Goal: Task Accomplishment & Management: Complete application form

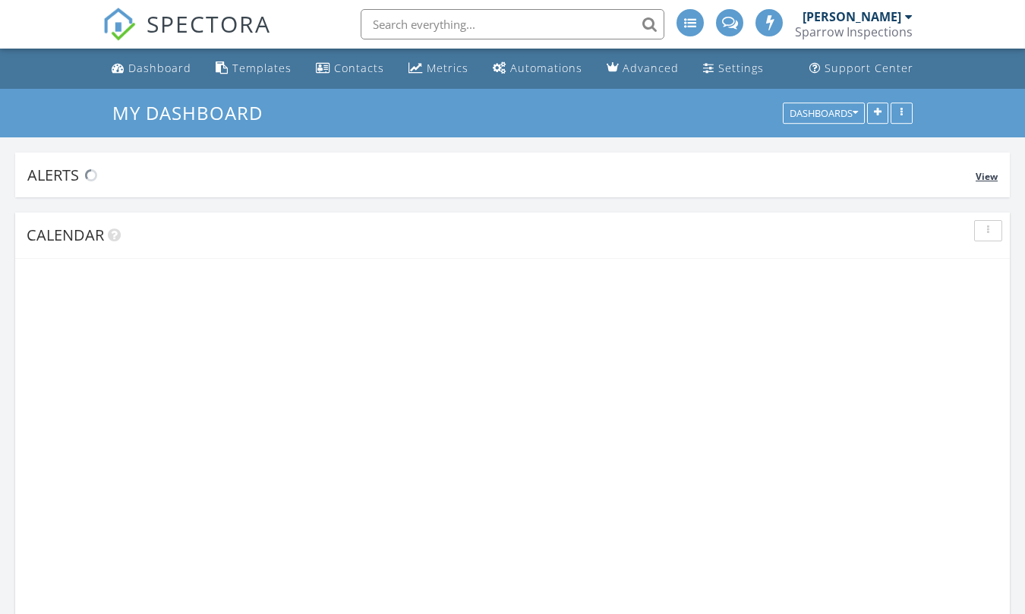
scroll to position [1750, 1052]
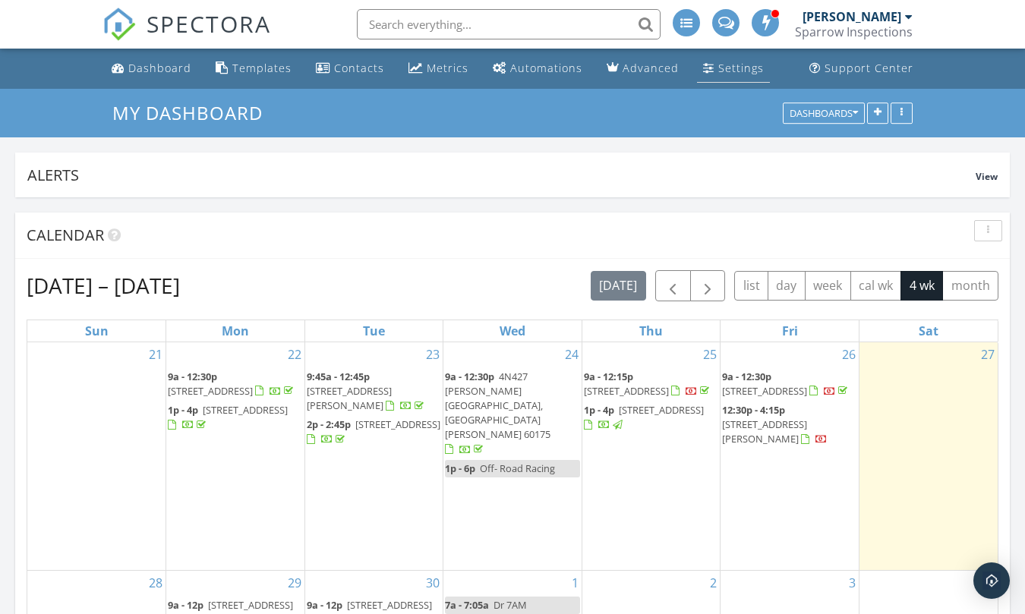
click at [731, 71] on div "Settings" at bounding box center [741, 68] width 46 height 14
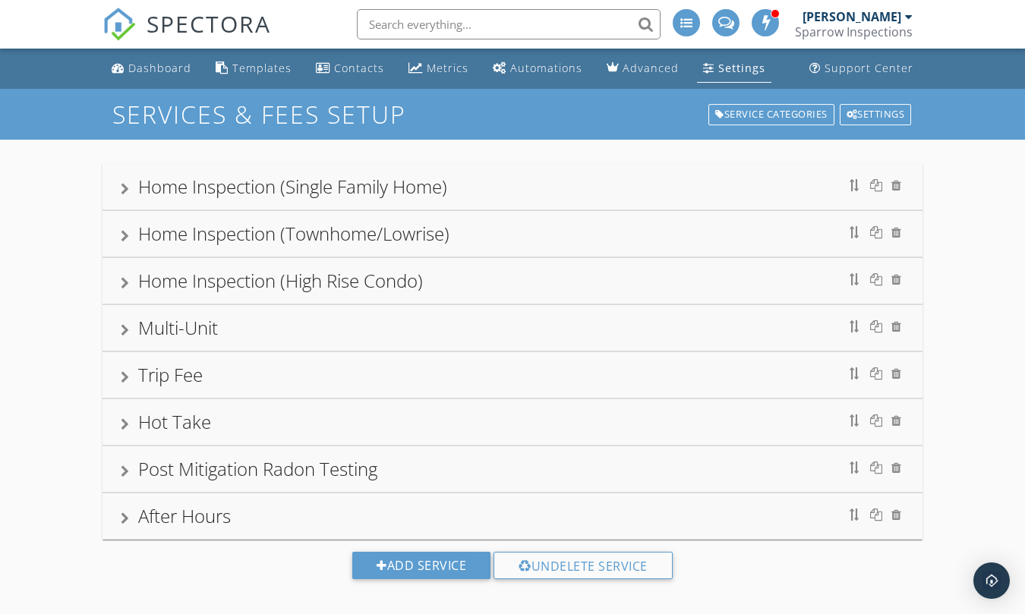
click at [244, 186] on div "Home Inspection (Single Family Home)" at bounding box center [292, 186] width 309 height 25
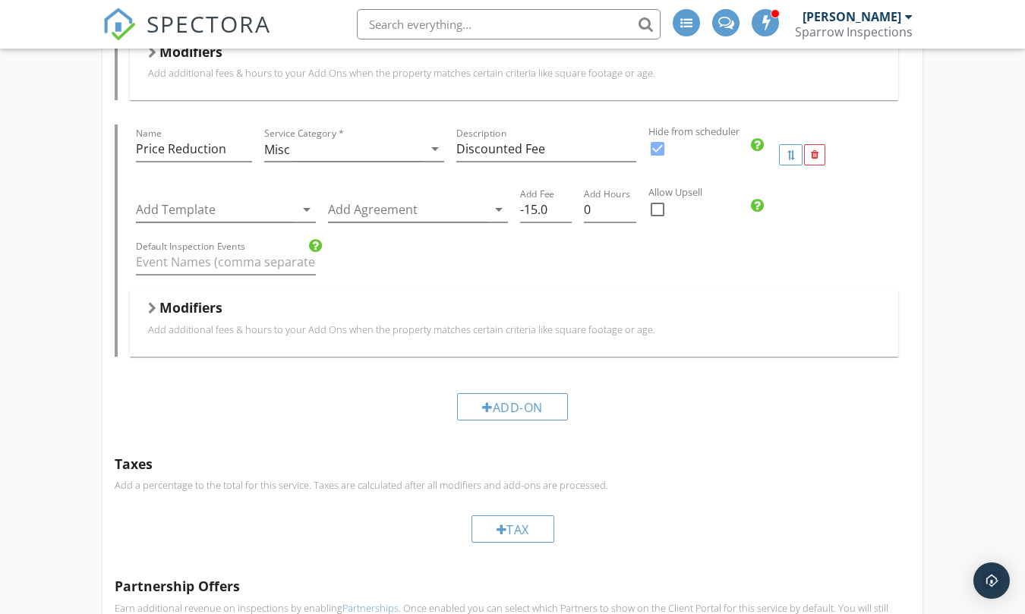
scroll to position [987, 0]
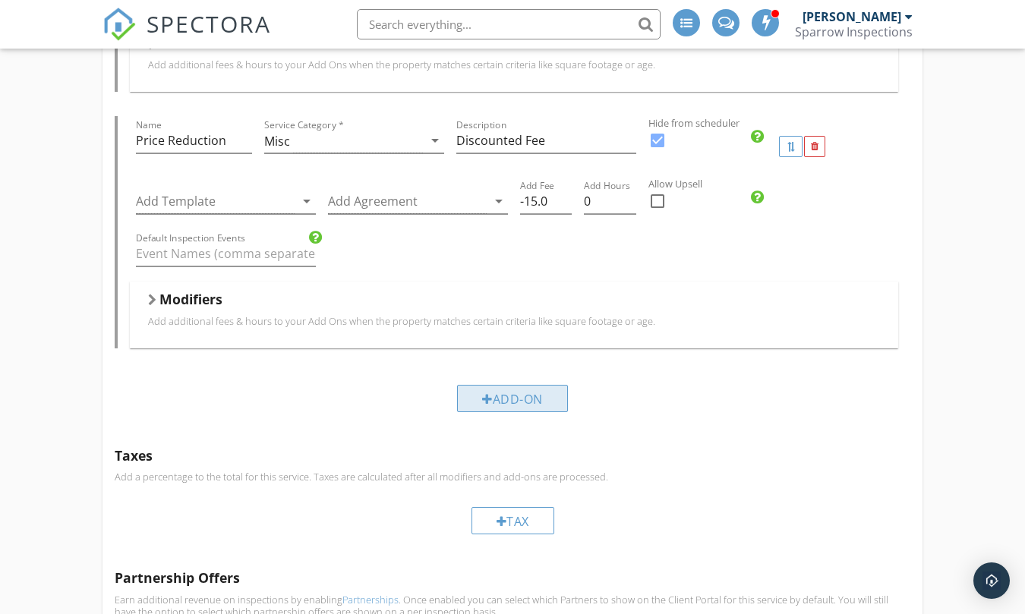
click at [510, 395] on div "Add-On" at bounding box center [512, 398] width 111 height 27
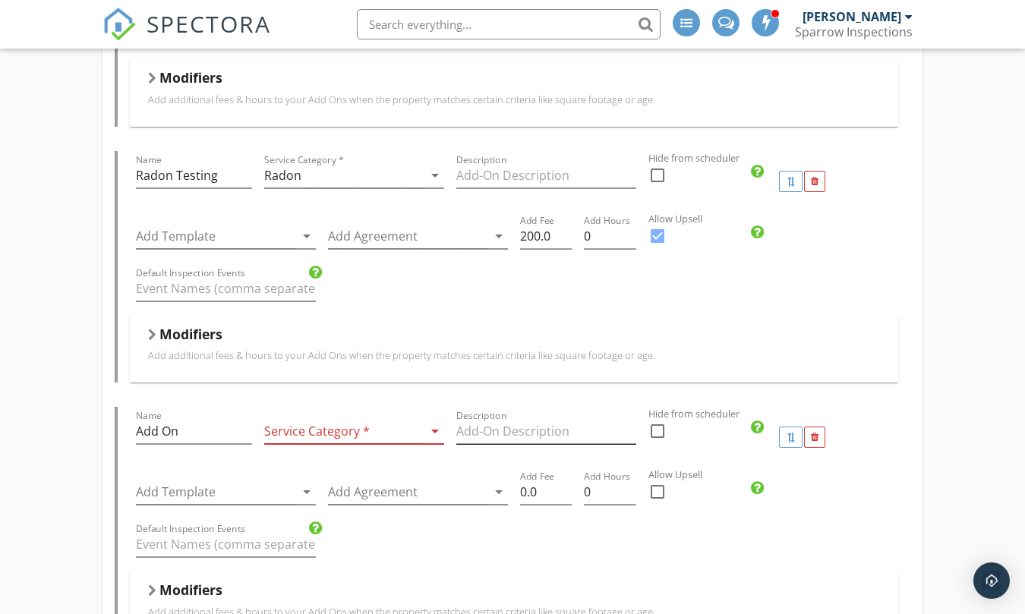
scroll to position [683, 0]
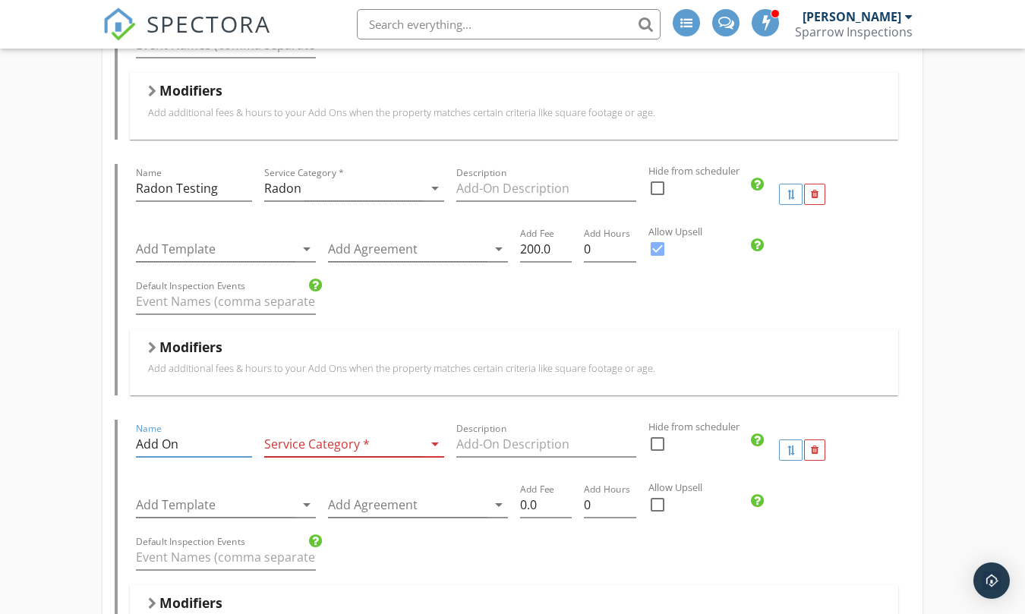
click at [203, 449] on input "Add On" at bounding box center [194, 444] width 116 height 25
type input "A"
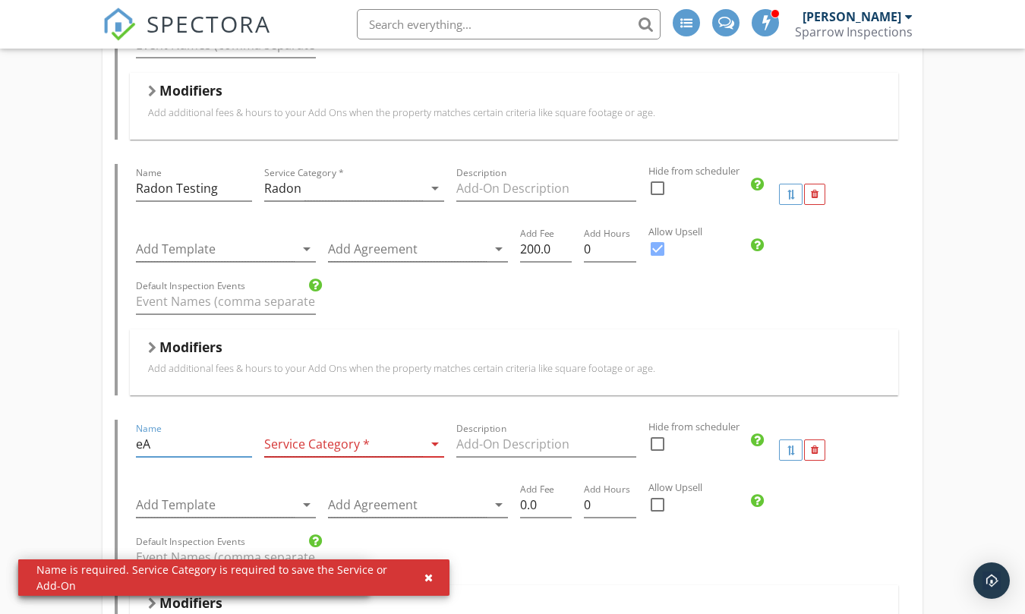
type input "e"
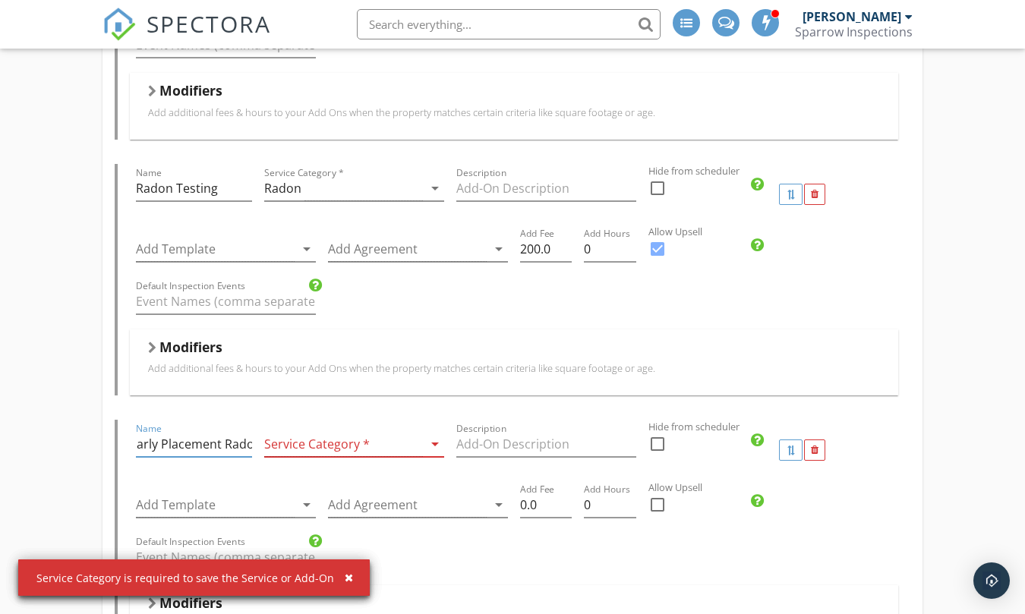
scroll to position [0, 14]
type input "Early Placement Radon"
click at [312, 443] on div at bounding box center [343, 444] width 159 height 25
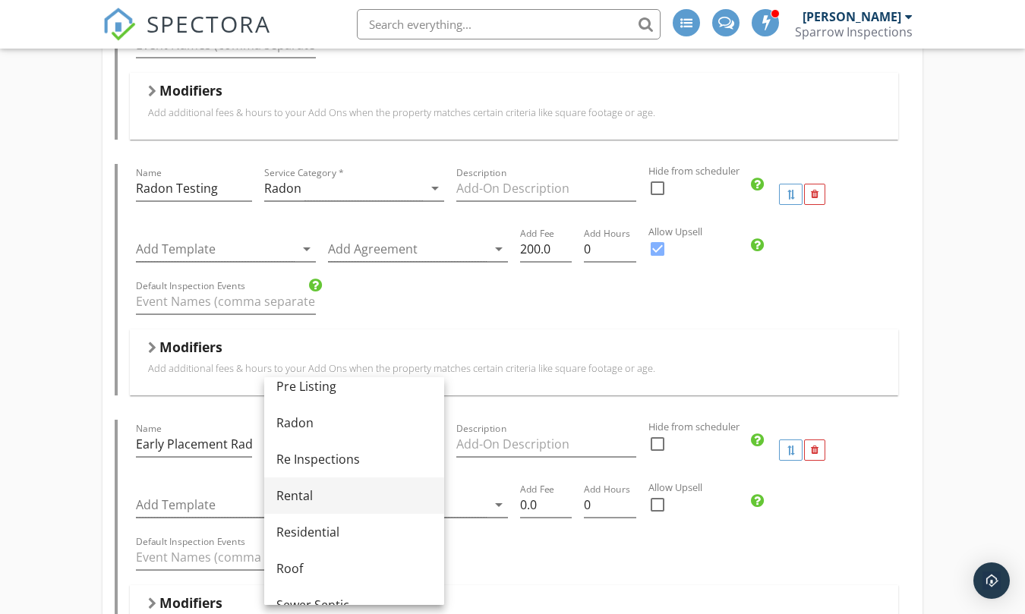
scroll to position [607, 0]
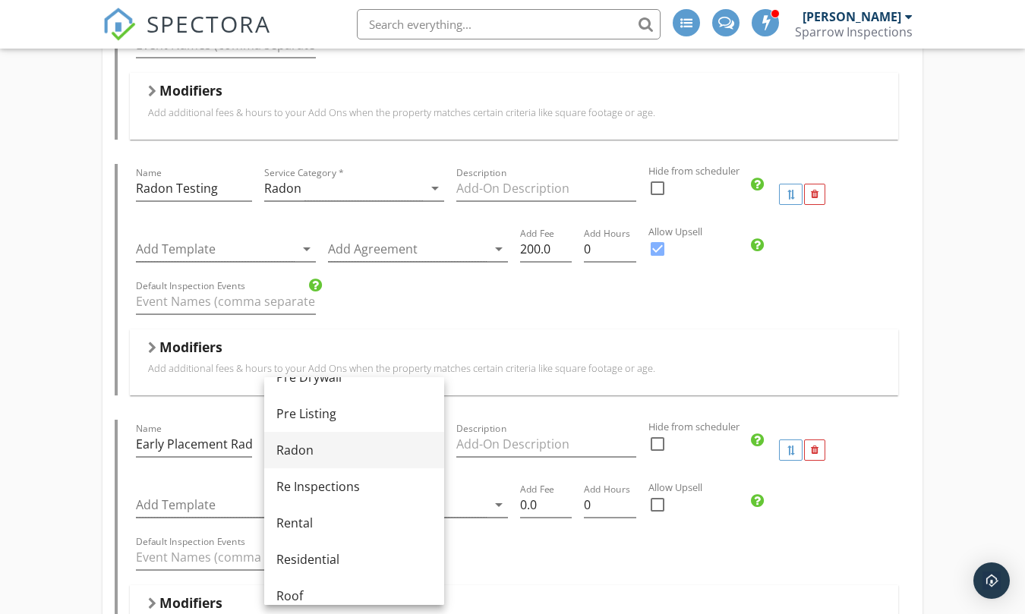
click at [314, 454] on div "Radon" at bounding box center [354, 450] width 156 height 18
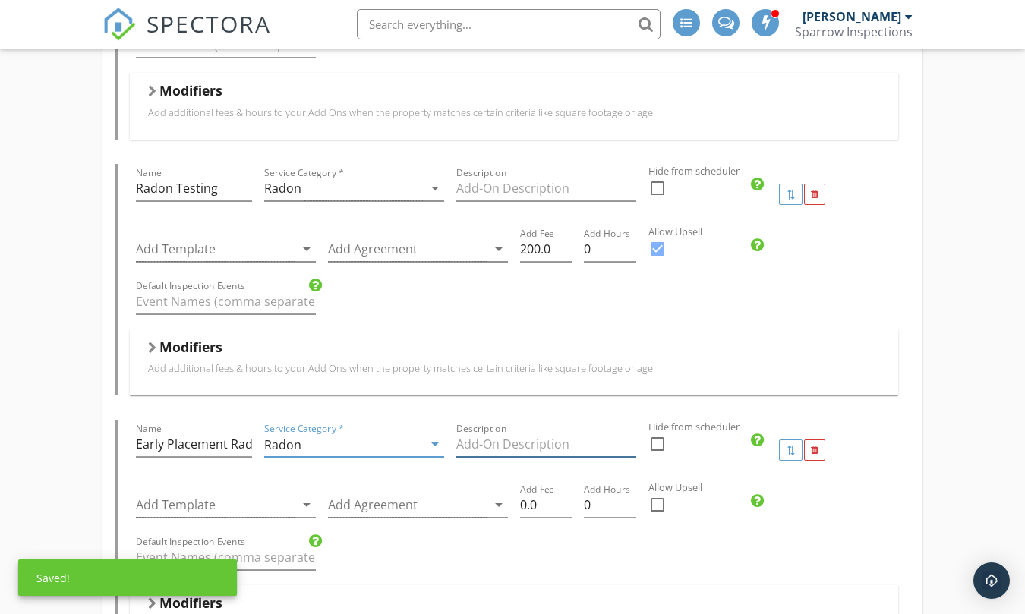
click at [560, 443] on input "Description" at bounding box center [546, 444] width 180 height 25
type input "r"
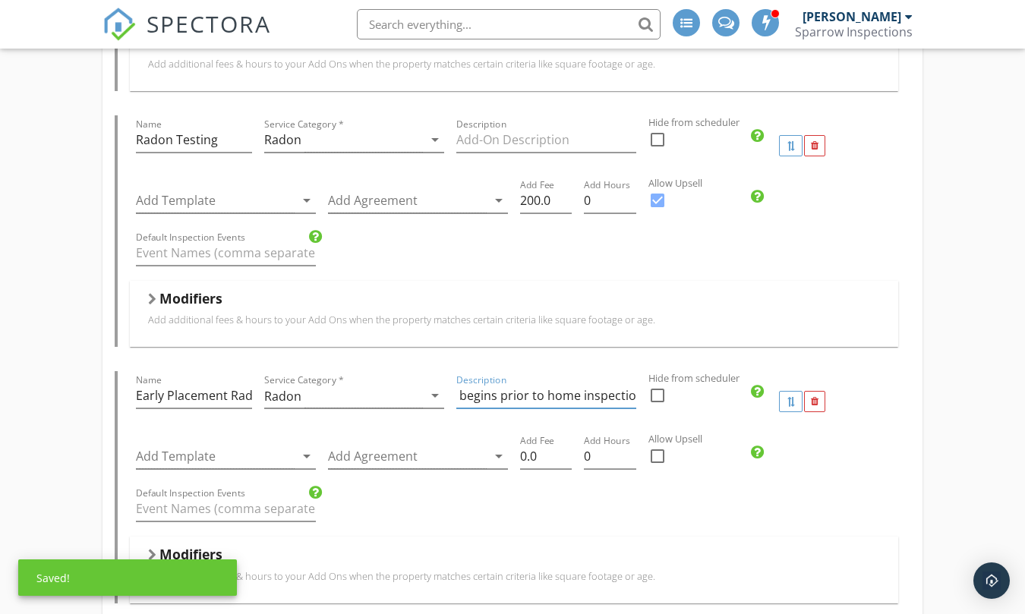
scroll to position [759, 0]
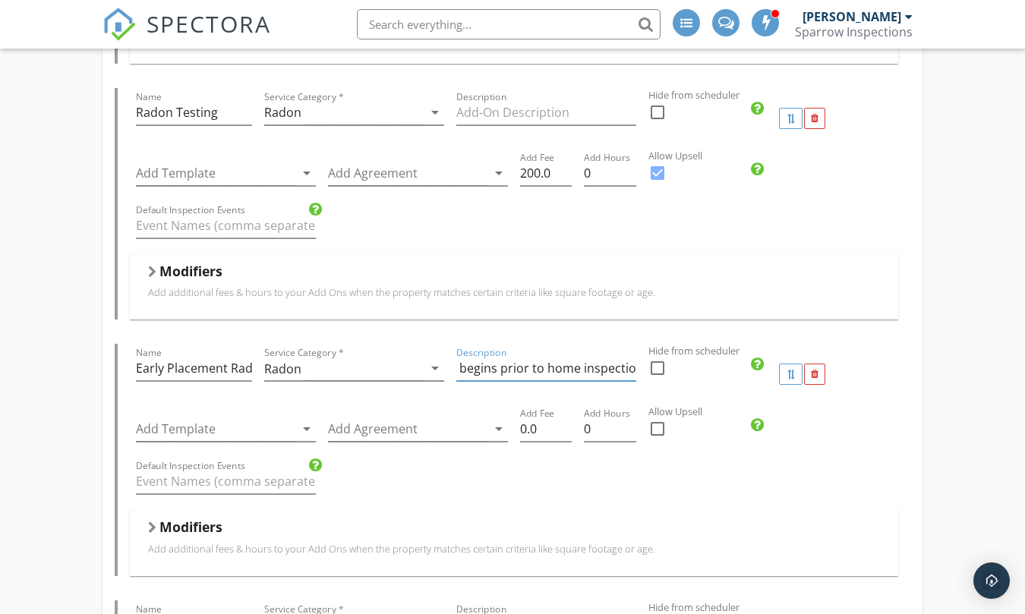
type input "Radon Testing, test period begins prior to home inspection"
click at [657, 430] on div at bounding box center [658, 429] width 26 height 26
checkbox input "true"
click at [549, 434] on input "0.0" at bounding box center [546, 429] width 52 height 25
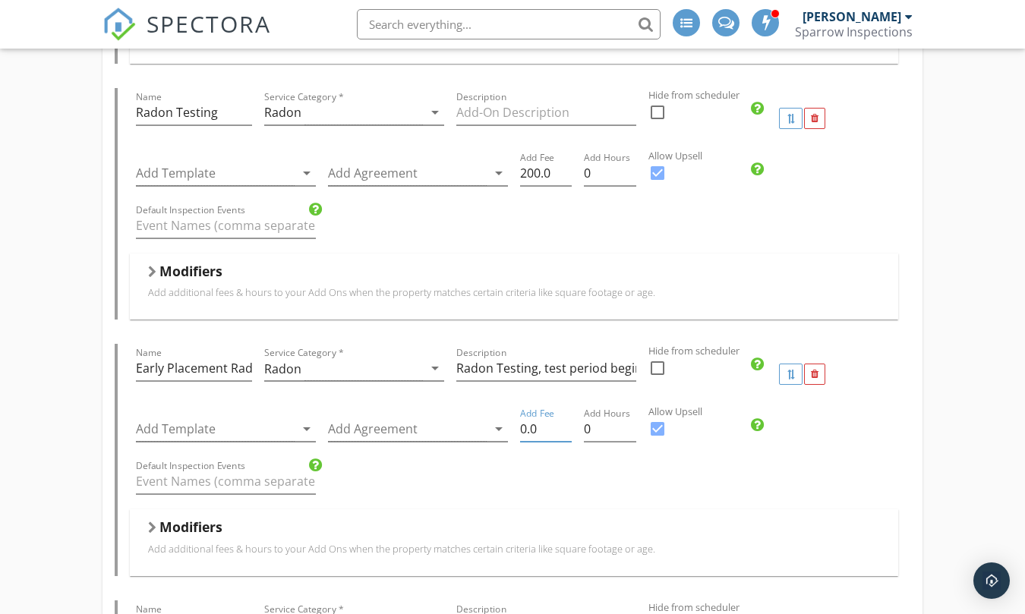
type input "0"
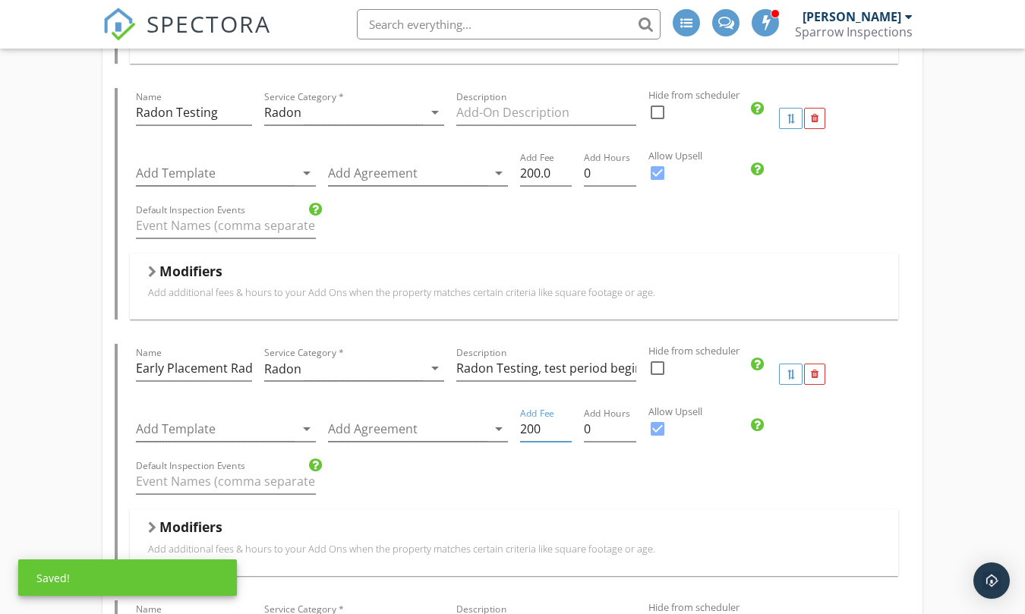
type input "200"
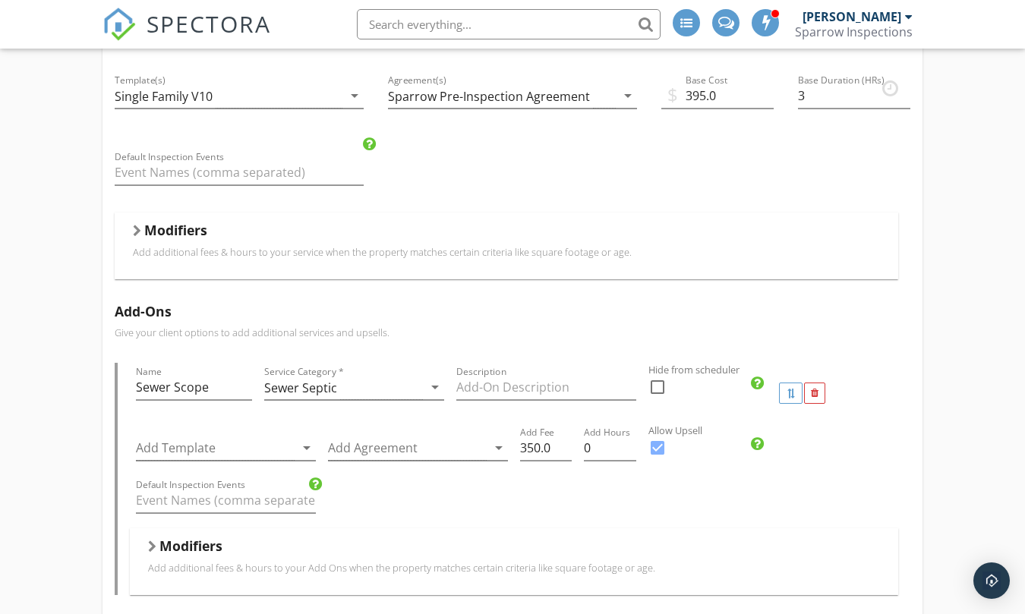
scroll to position [683, 0]
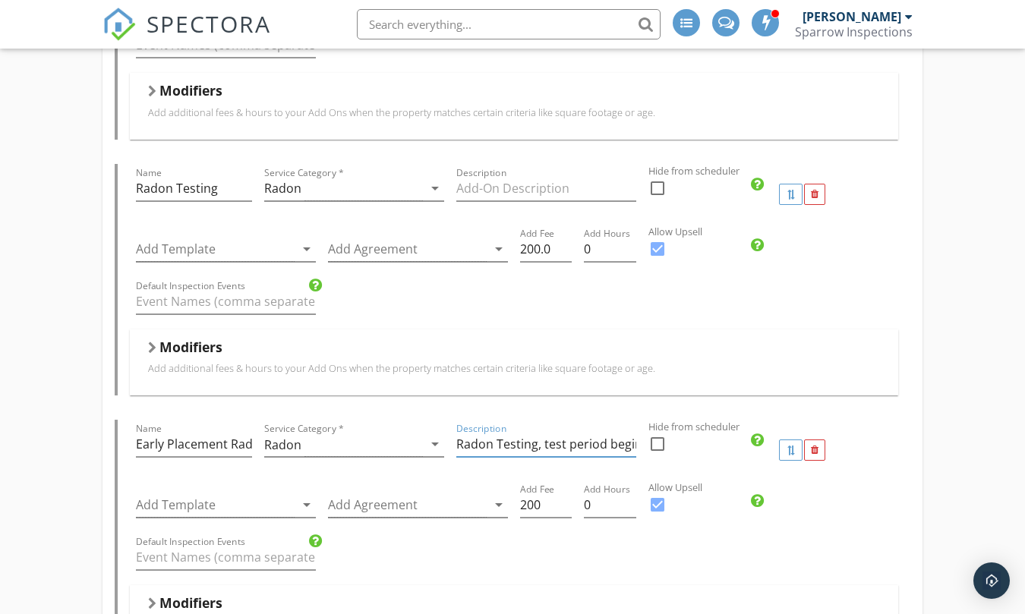
click at [541, 446] on input "Radon Testing, test period begins prior to home inspection" at bounding box center [546, 444] width 180 height 25
click at [539, 444] on input "Radon Testing, When possible, test period begins prior to home inspection" at bounding box center [546, 444] width 180 height 25
click at [540, 445] on input "Radon Testing When possible, test period begins prior to home inspection" at bounding box center [546, 444] width 180 height 25
click at [544, 444] on input "When possible, test period begins prior to home inspection" at bounding box center [546, 444] width 180 height 25
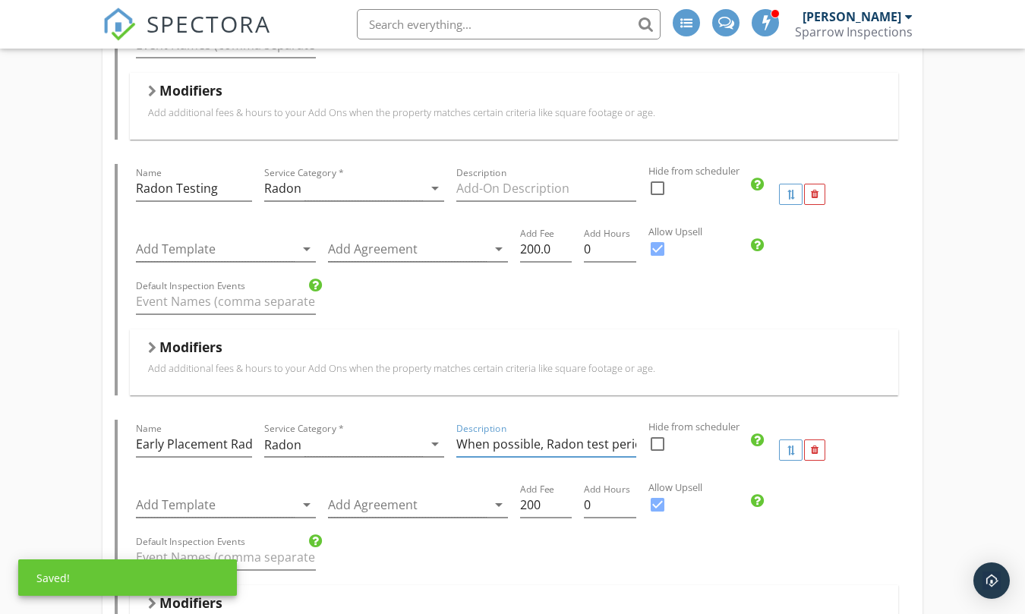
click at [592, 445] on input "When possible, Radon test period begins prior to home inspection" at bounding box center [546, 444] width 180 height 25
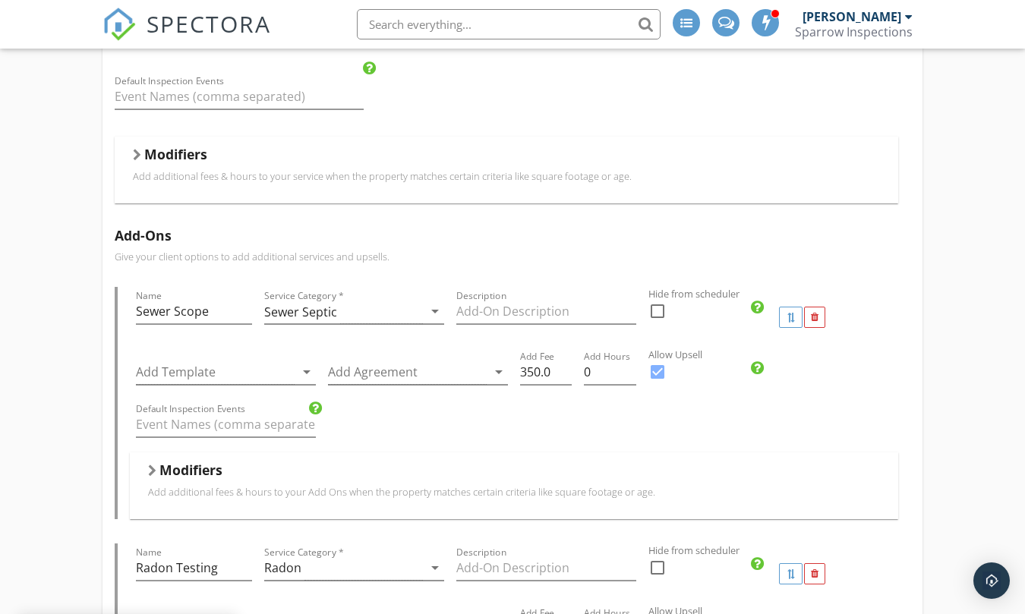
scroll to position [0, 0]
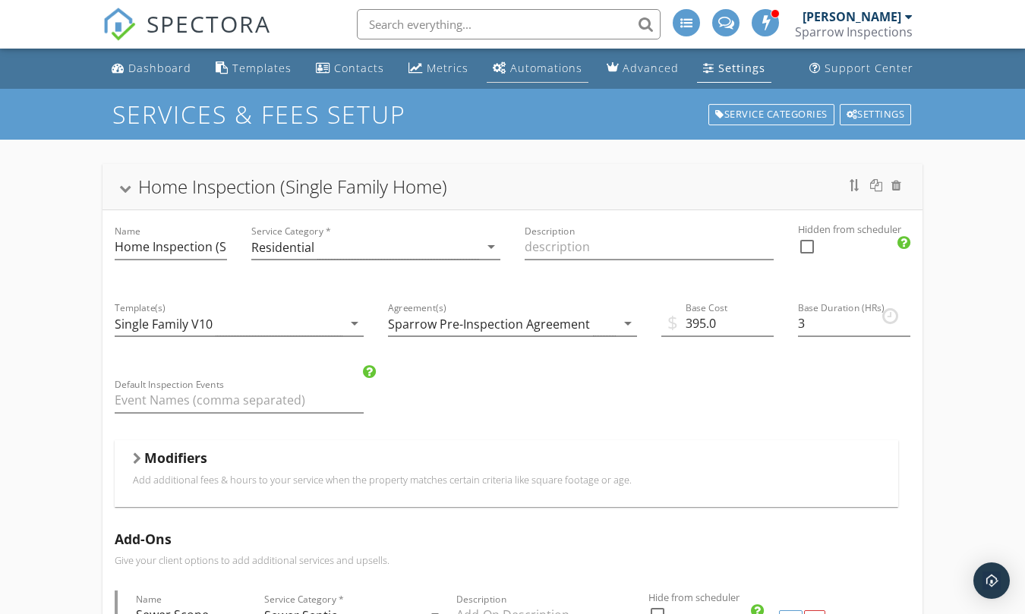
type input "When possible, Radon test period begins prior to home inspection"
click at [540, 72] on div "Automations" at bounding box center [546, 68] width 72 height 14
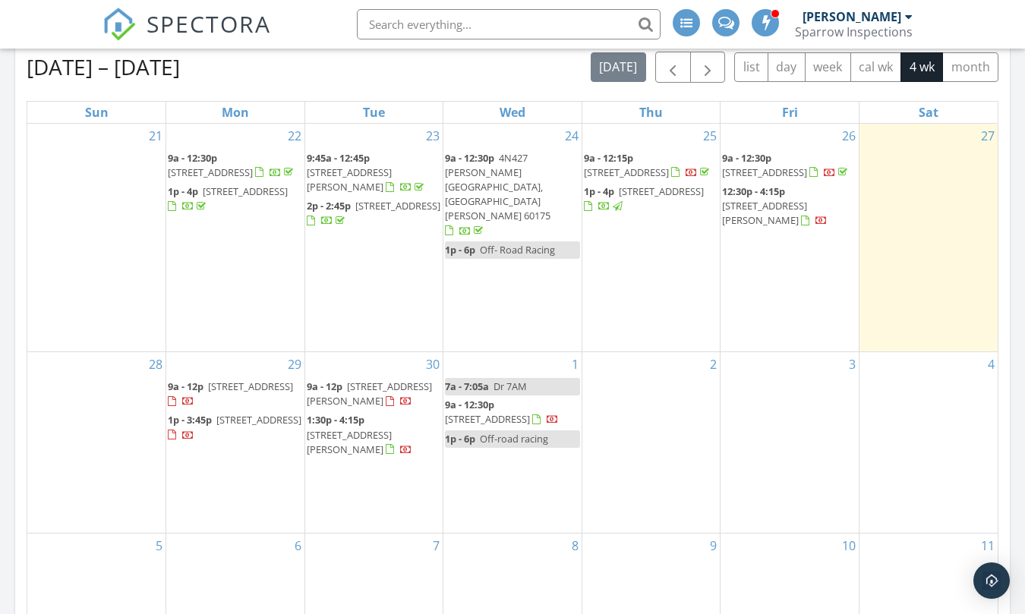
scroll to position [228, 0]
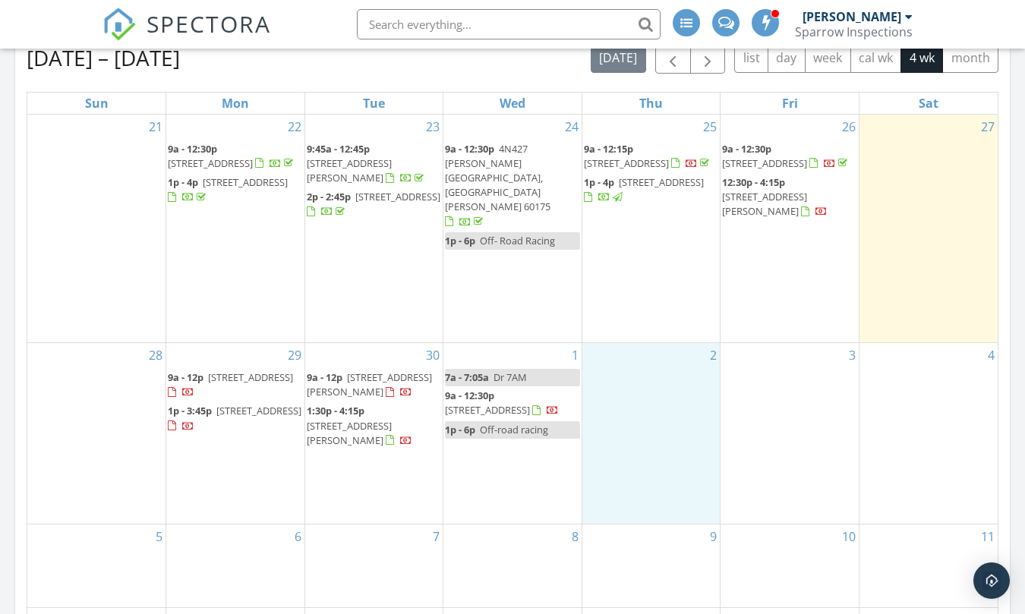
click at [645, 355] on div "2" at bounding box center [651, 433] width 138 height 181
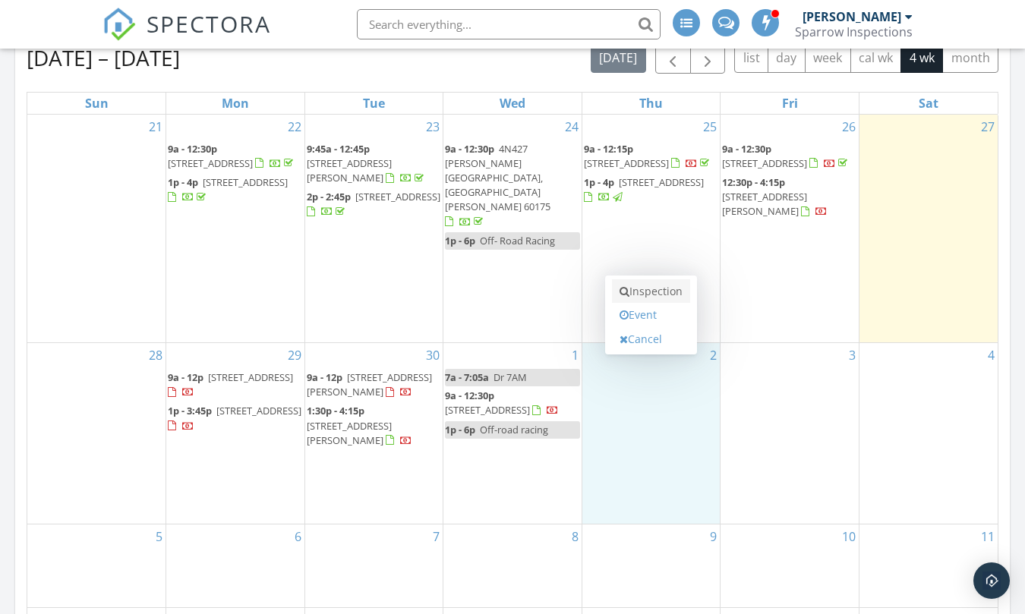
click at [657, 293] on link "Inspection" at bounding box center [651, 291] width 78 height 24
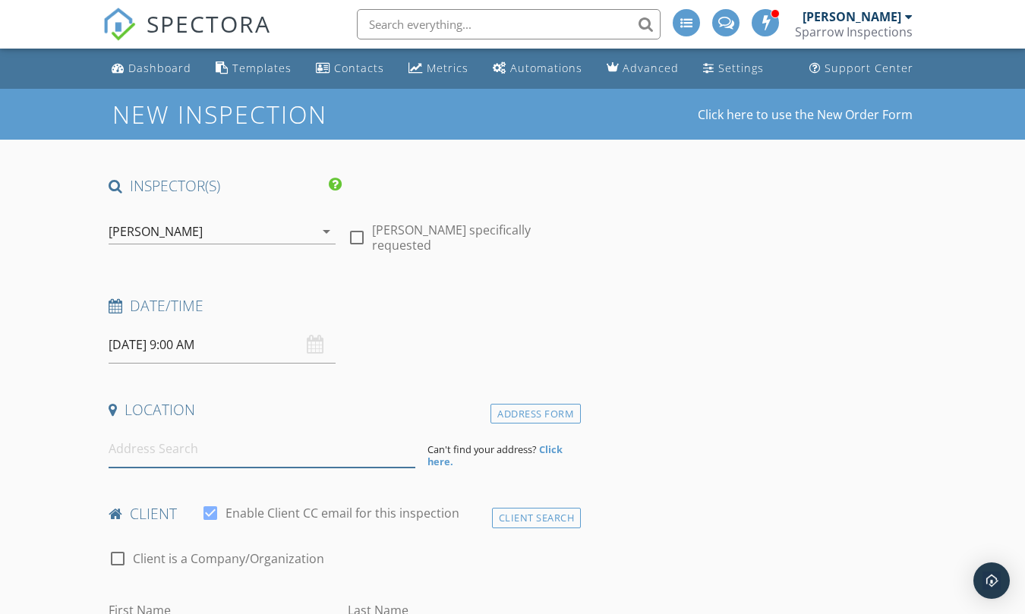
click at [170, 446] on input at bounding box center [262, 448] width 307 height 37
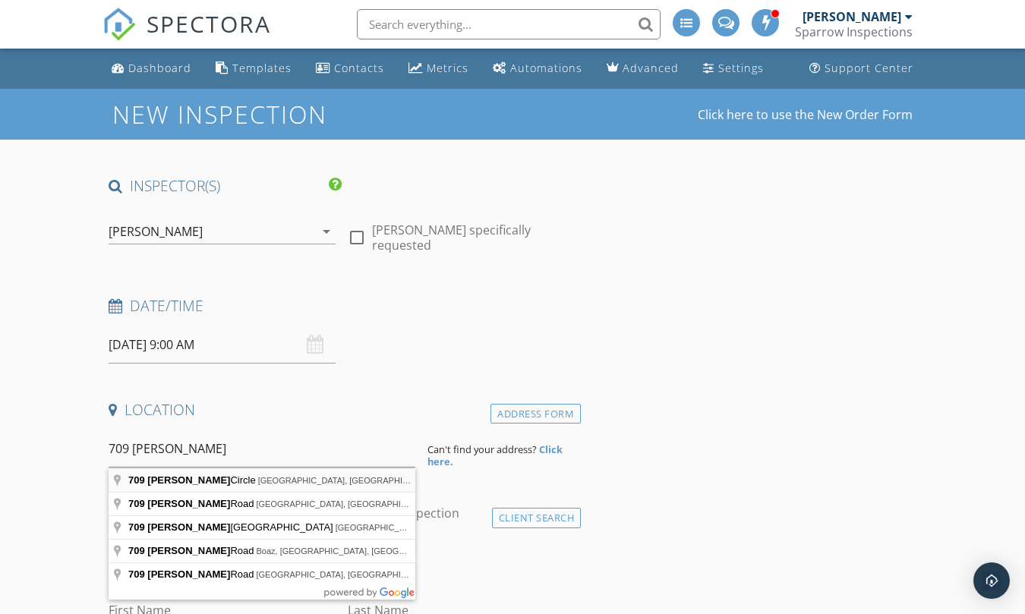
type input "709 Bohannon Circle, Oswego, IL, USA"
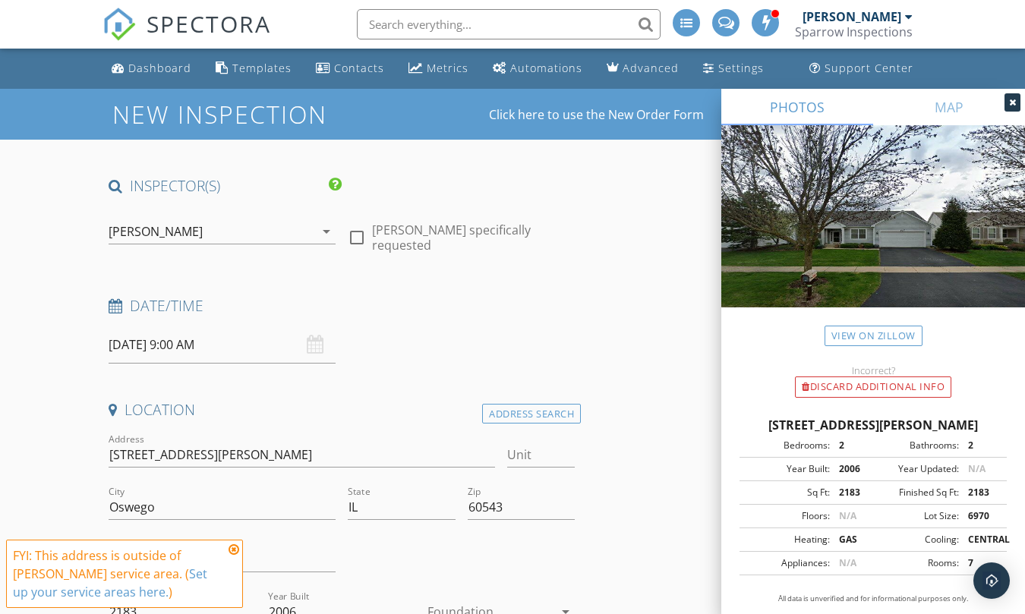
click at [235, 547] on icon at bounding box center [234, 550] width 11 height 12
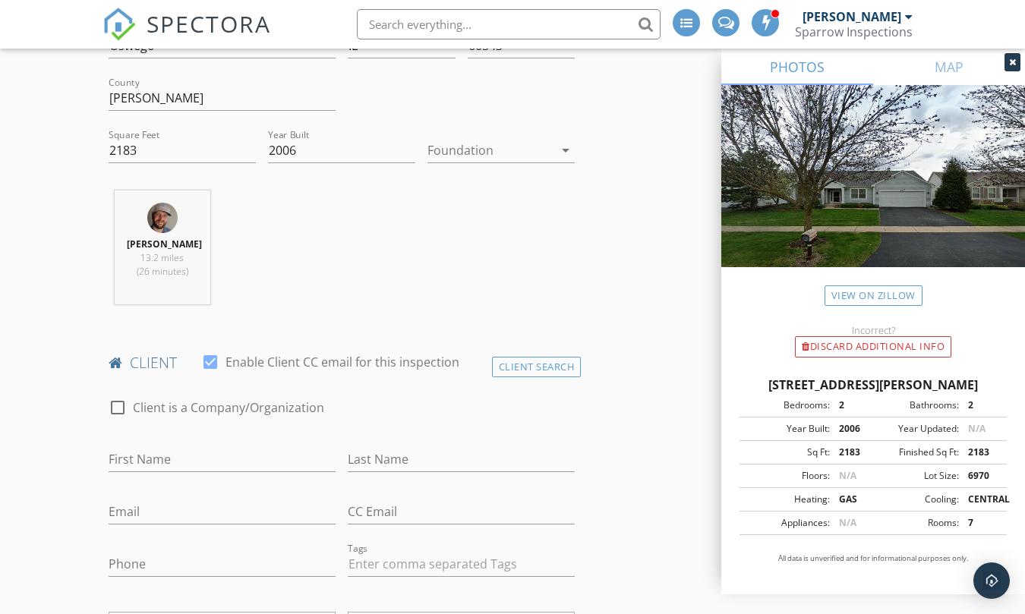
scroll to position [607, 0]
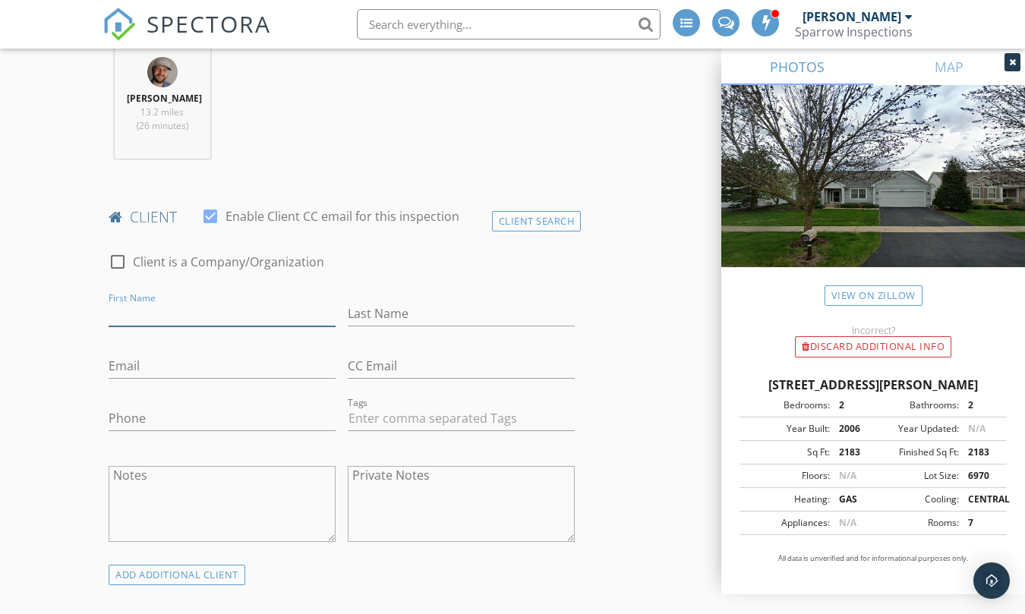
click at [141, 314] on input "First Name" at bounding box center [222, 313] width 227 height 25
type input "Dave"
type input "Klebine"
type input "[EMAIL_ADDRESS][DOMAIN_NAME]"
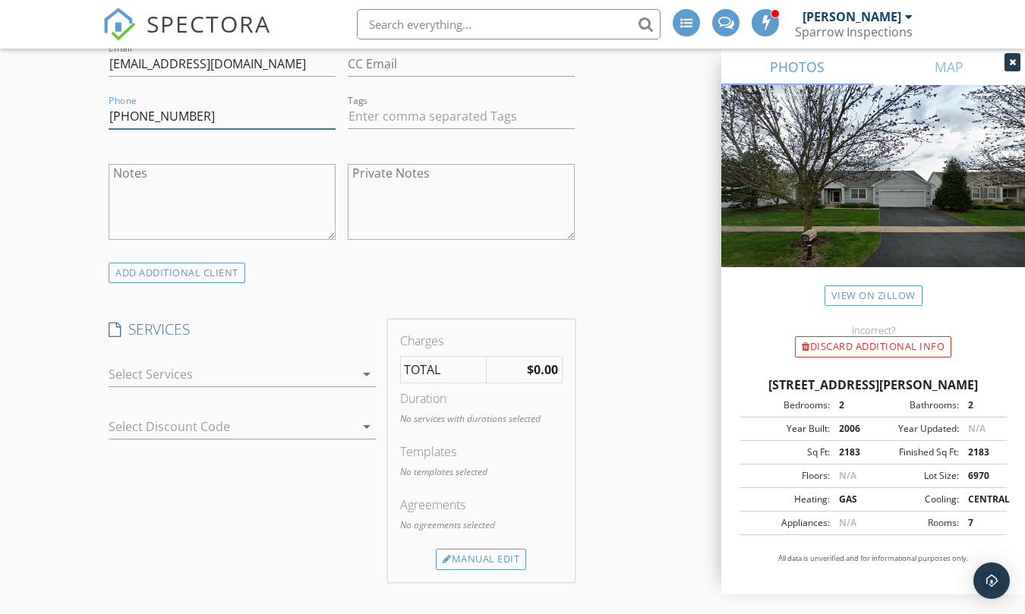
scroll to position [911, 0]
type input "[PHONE_NUMBER]"
click at [172, 373] on div at bounding box center [232, 373] width 246 height 24
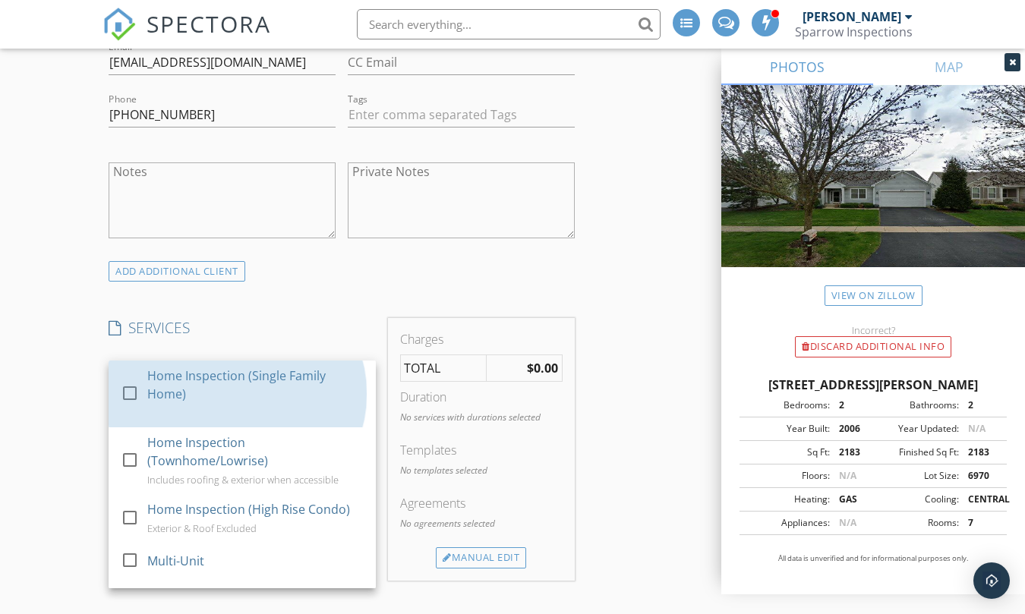
click at [172, 373] on div "Home Inspection (Single Family Home)" at bounding box center [255, 385] width 216 height 36
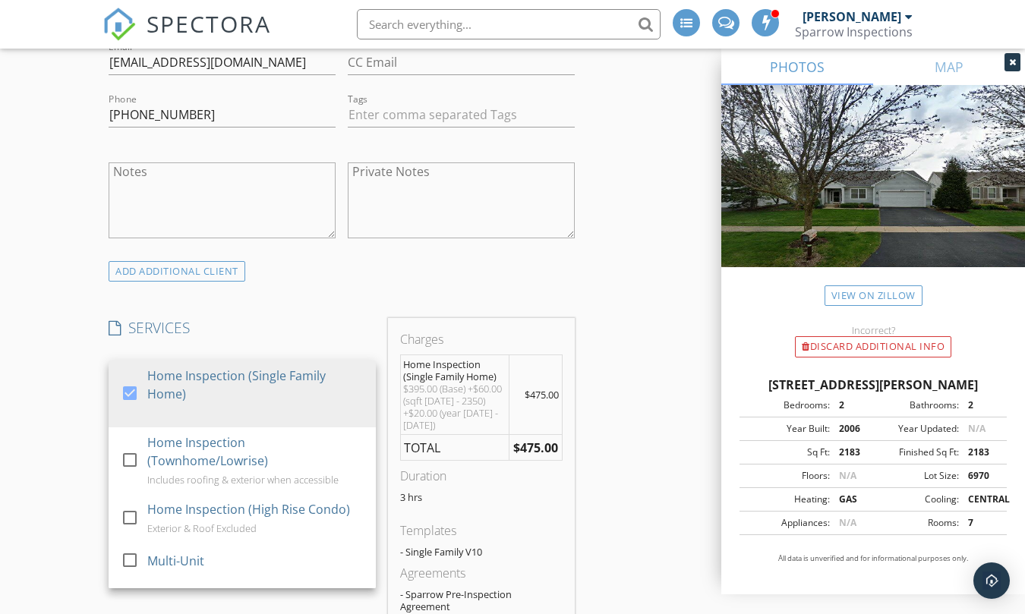
click at [52, 355] on div "New Inspection Click here to use the New Order Form INSPECTOR(S) check_box Davi…" at bounding box center [512, 599] width 1025 height 2842
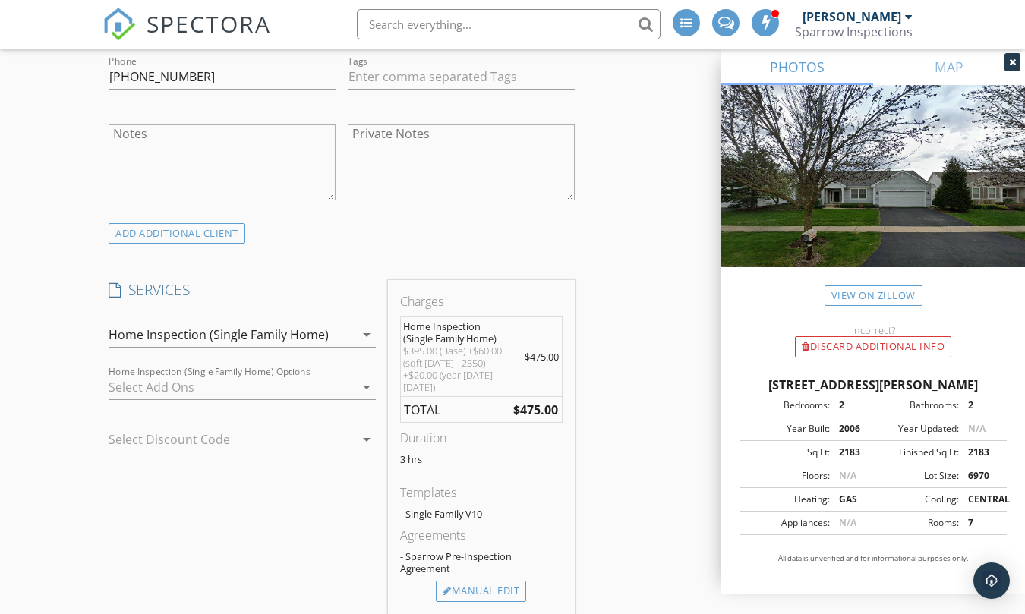
scroll to position [987, 0]
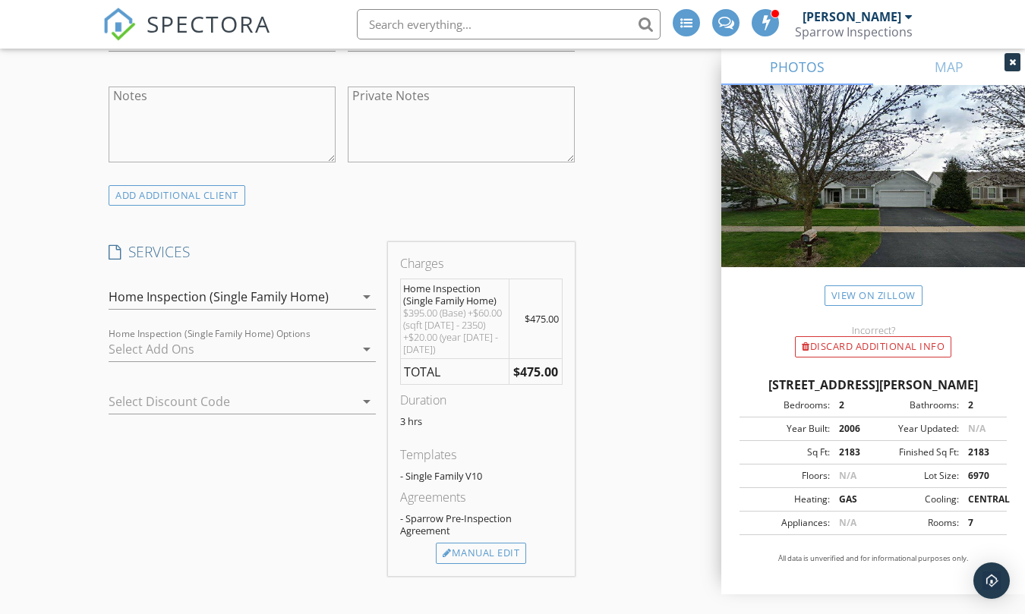
click at [131, 345] on div at bounding box center [232, 349] width 246 height 24
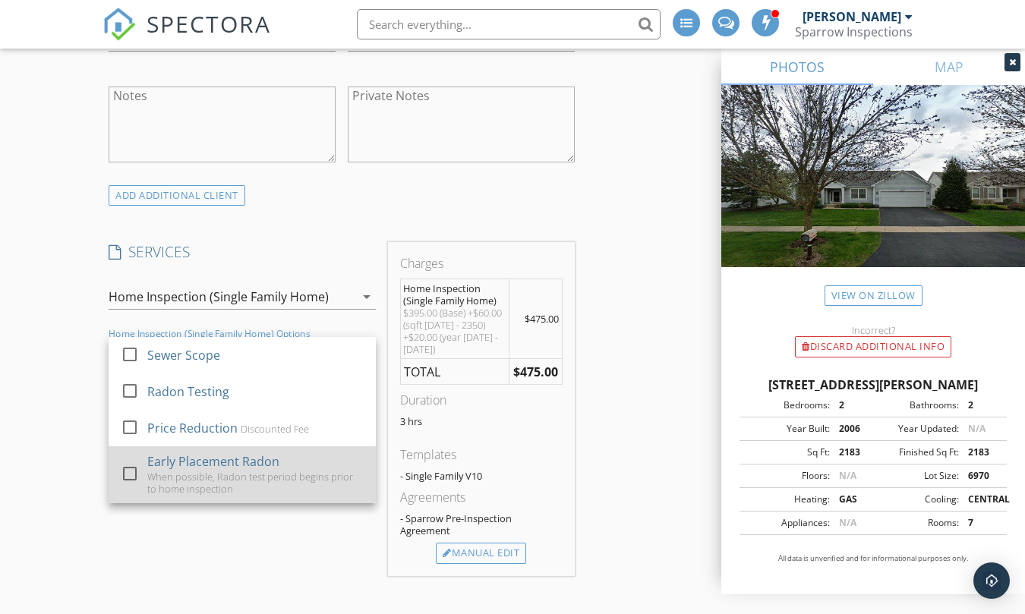
click at [183, 456] on div "Early Placement Radon" at bounding box center [213, 461] width 132 height 18
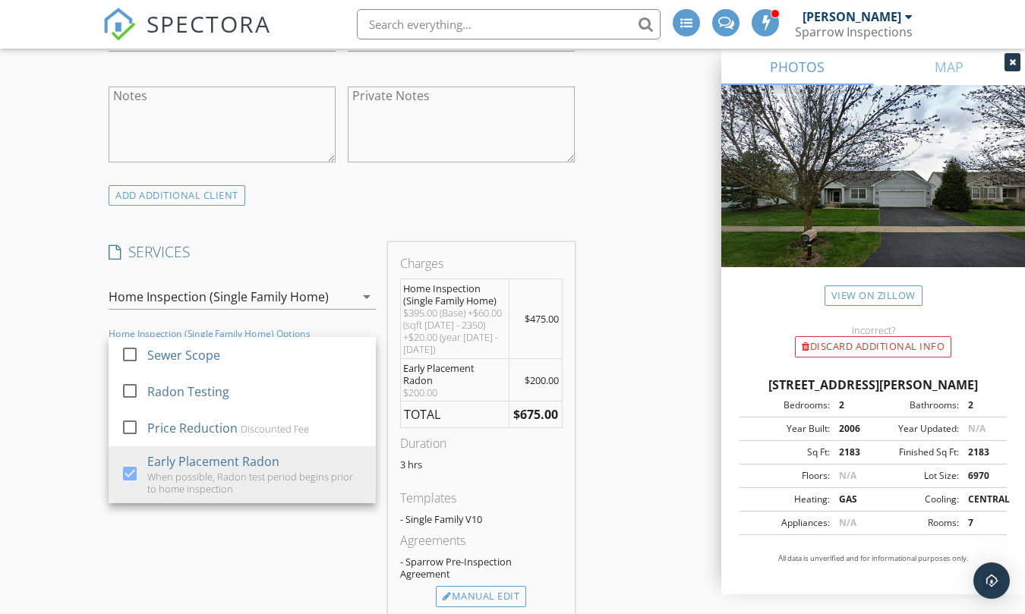
click at [55, 365] on div "New Inspection Click here to use the New Order Form INSPECTOR(S) check_box Davi…" at bounding box center [512, 544] width 1025 height 2884
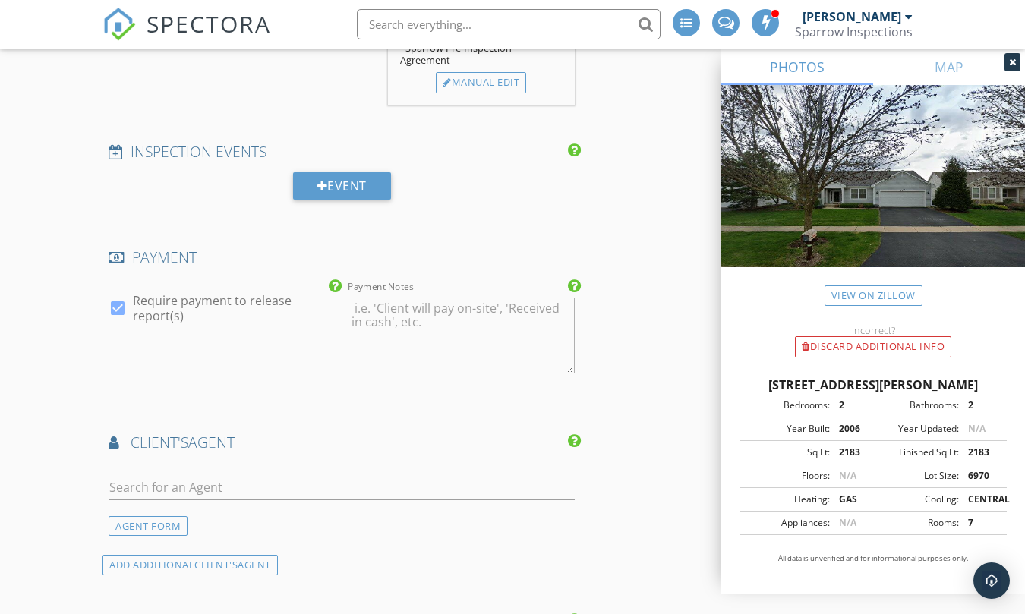
scroll to position [1594, 0]
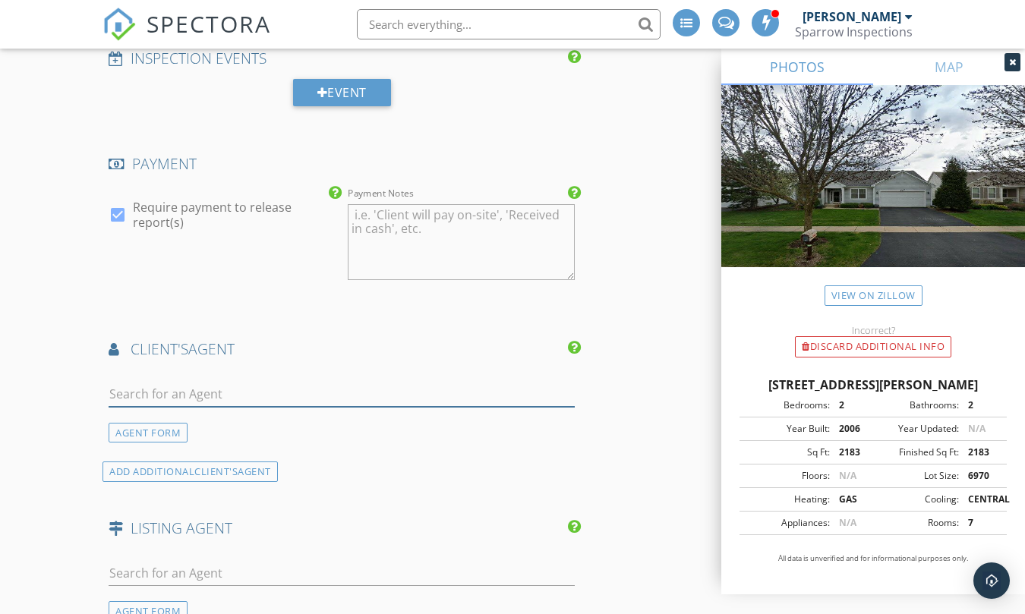
click at [118, 386] on input "text" at bounding box center [342, 394] width 466 height 25
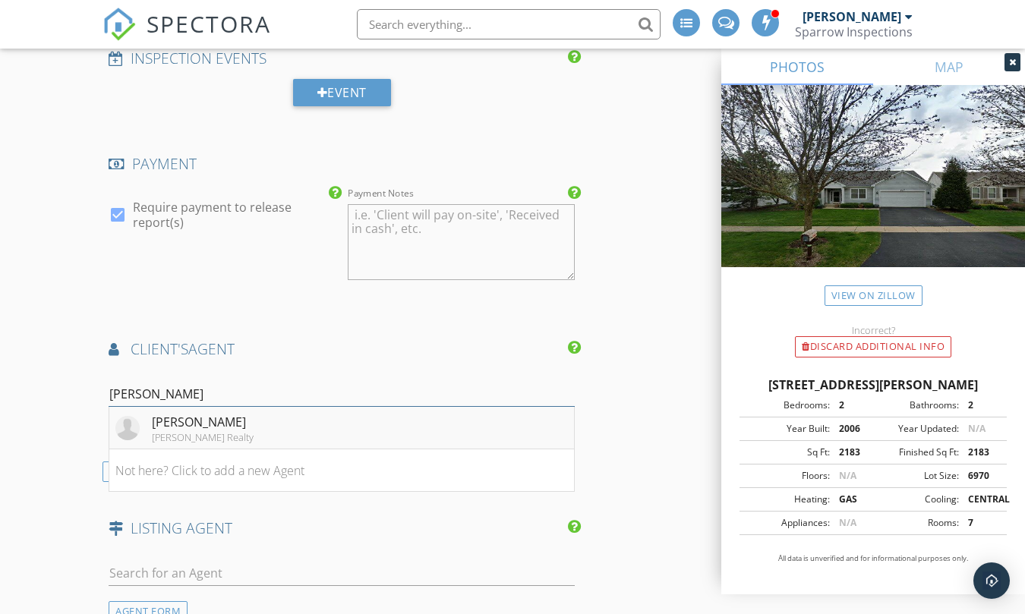
type input "sheryl"
click at [246, 414] on div "Sheryl Lucka" at bounding box center [203, 422] width 102 height 18
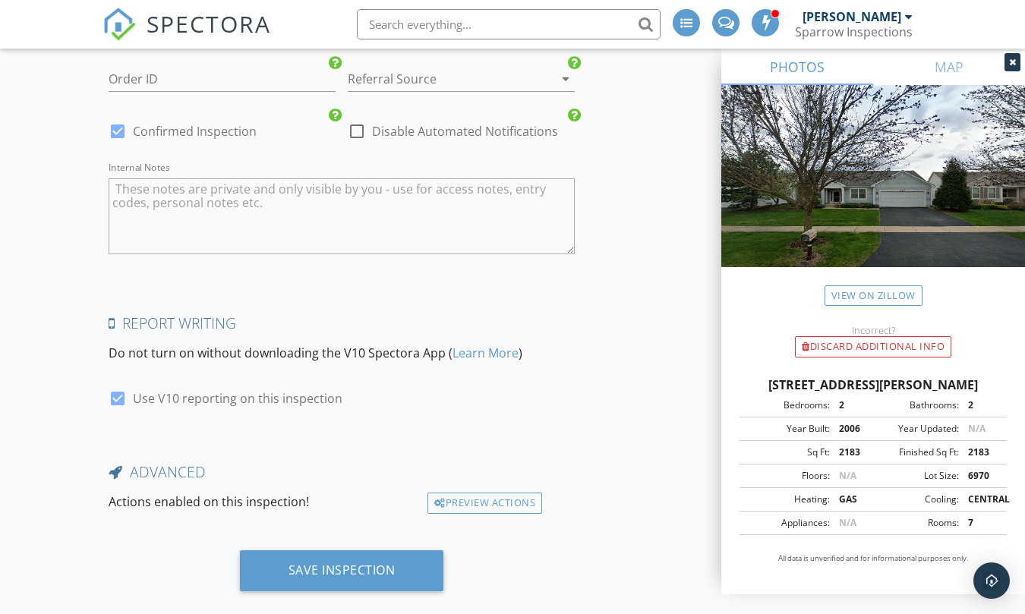
scroll to position [2648, 0]
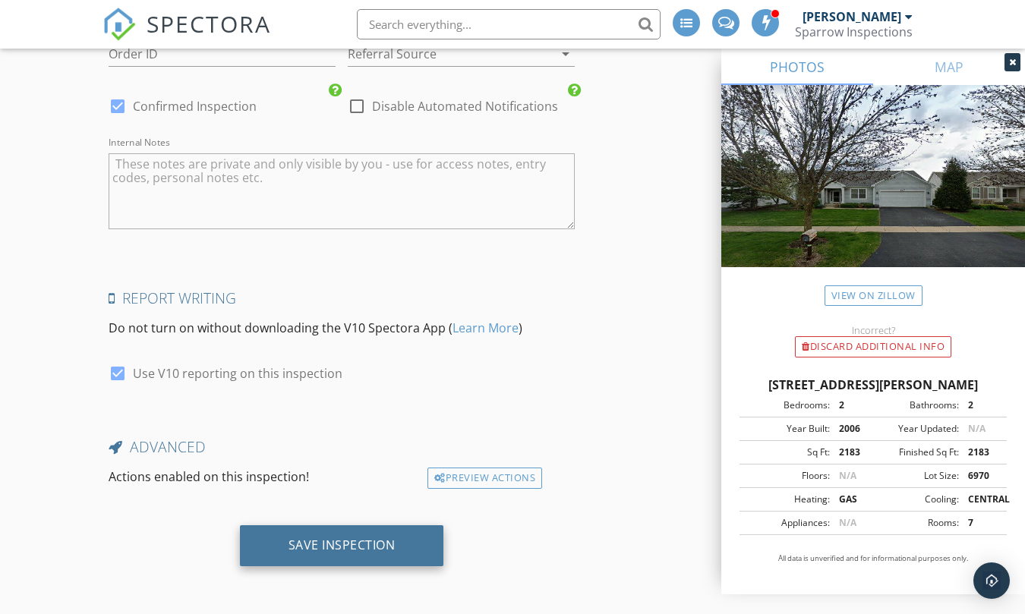
click at [320, 545] on div "Save Inspection" at bounding box center [342, 545] width 107 height 15
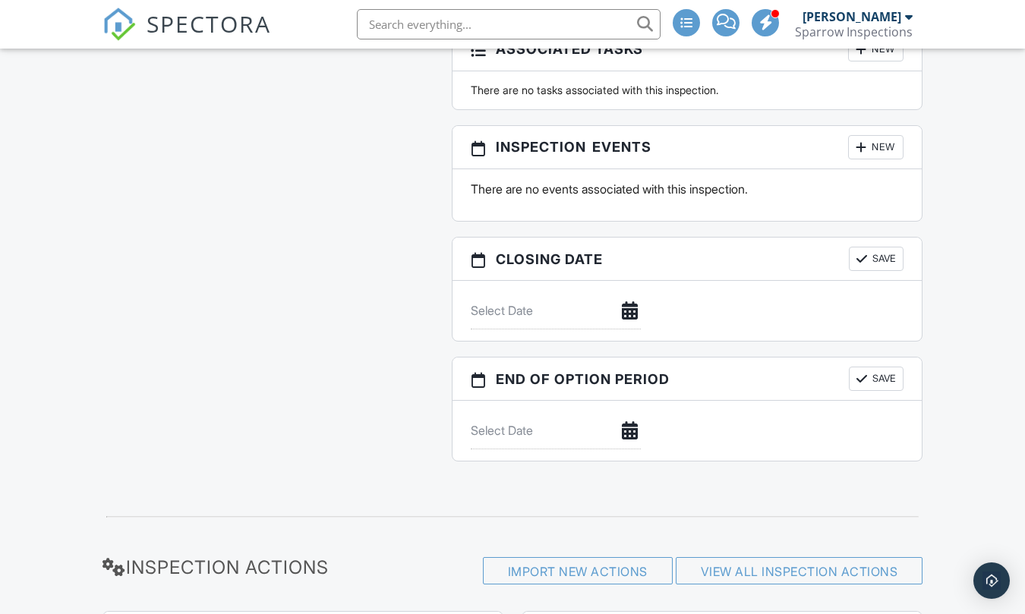
scroll to position [1515, 0]
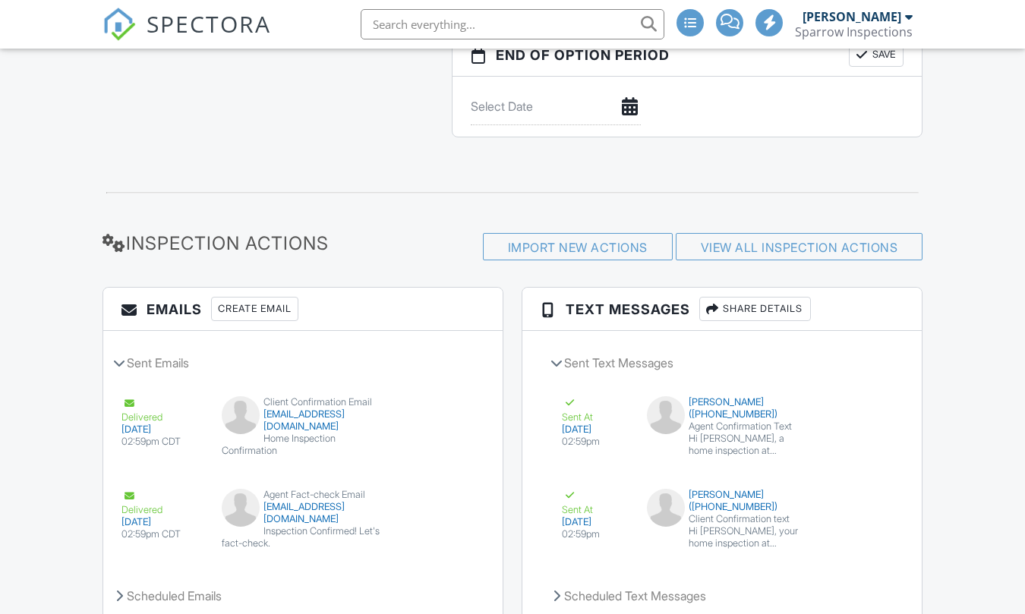
scroll to position [1816, 0]
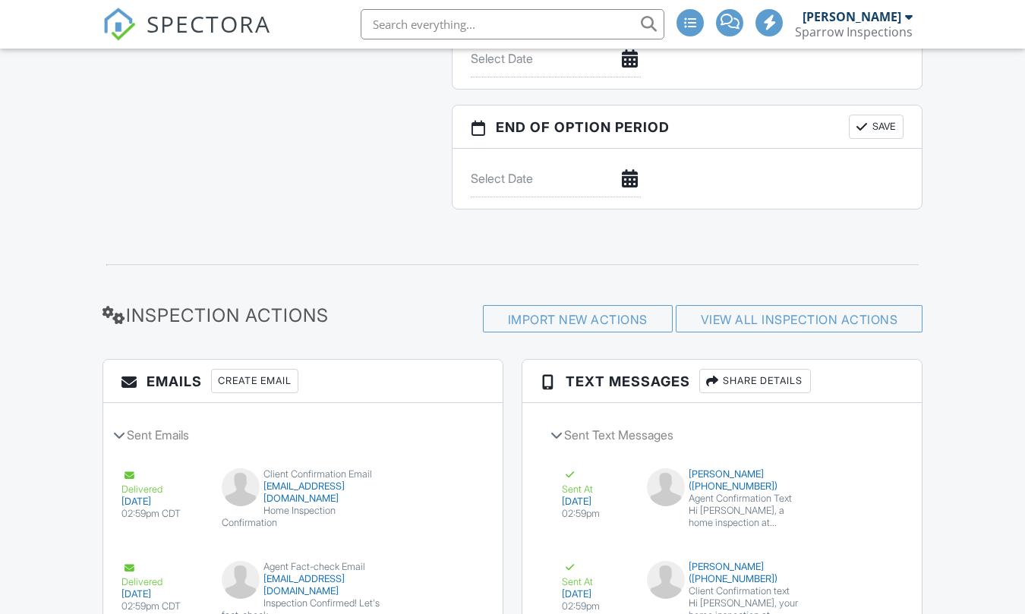
scroll to position [1817, 0]
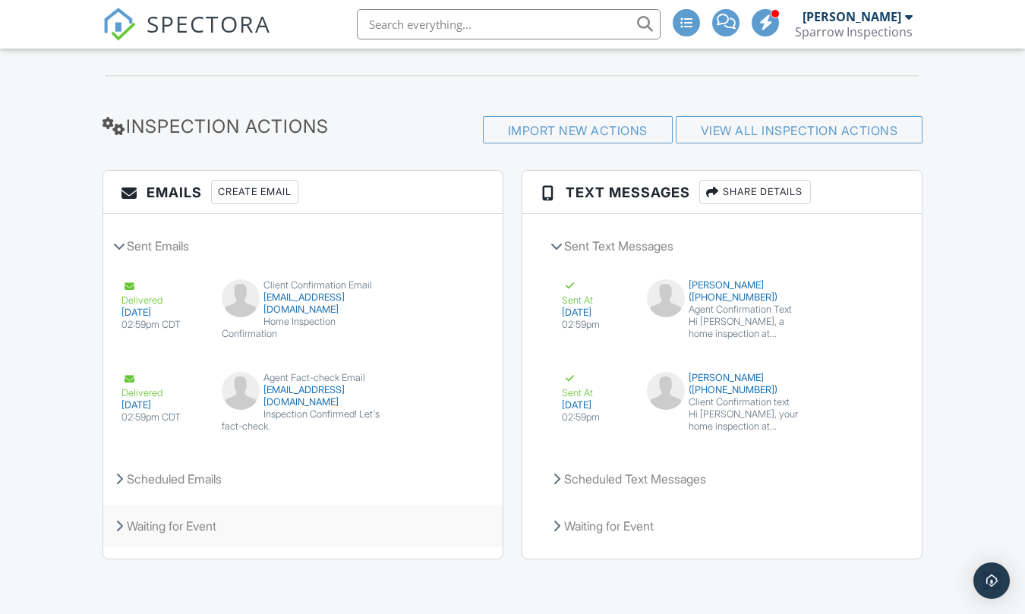
click at [154, 523] on div "Waiting for Event" at bounding box center [302, 526] width 399 height 41
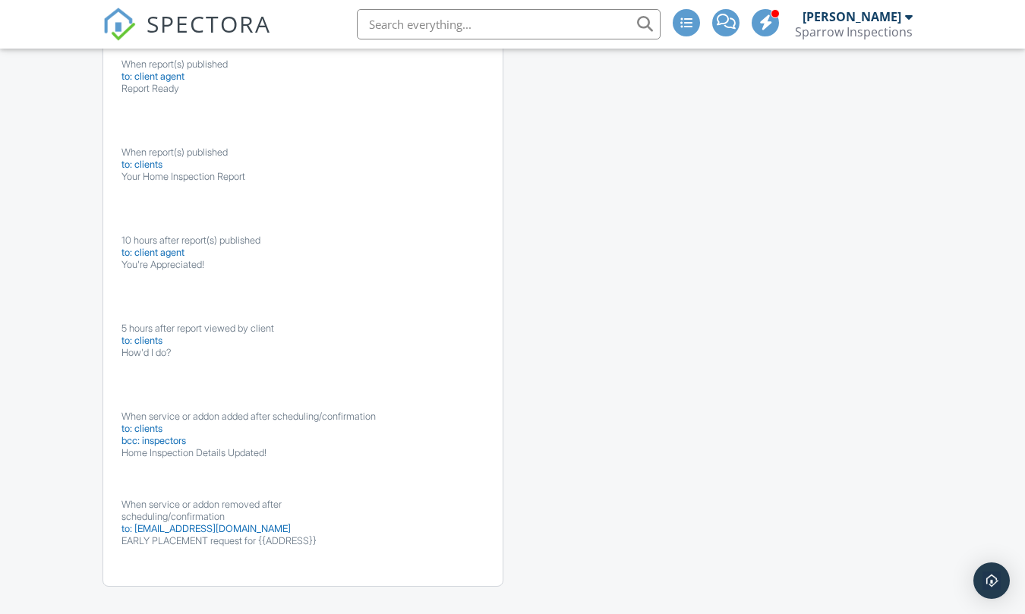
scroll to position [2605, 0]
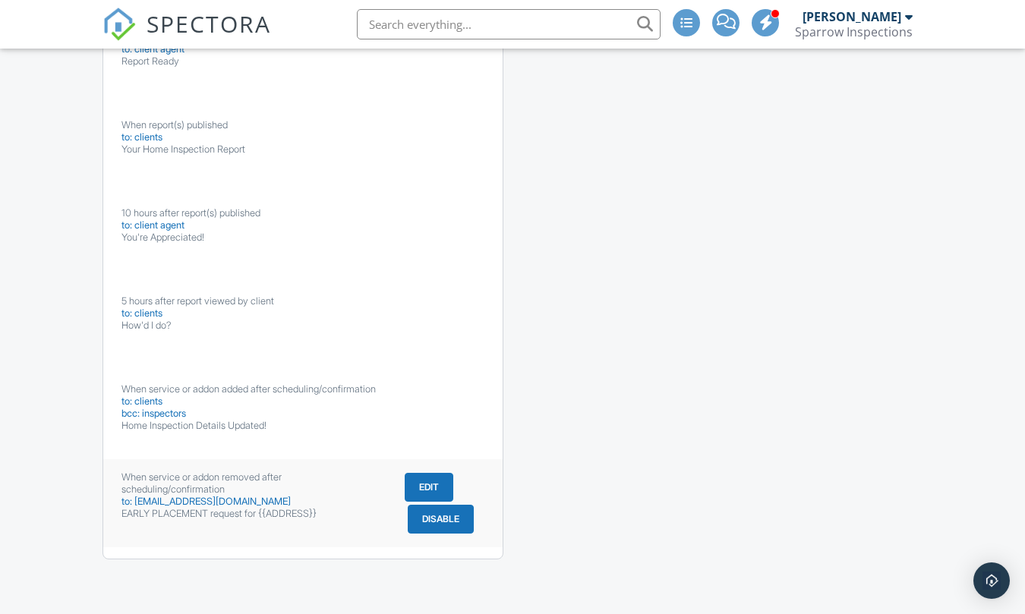
click at [311, 480] on div "When service or addon removed after scheduling/confirmation" at bounding box center [252, 483] width 263 height 24
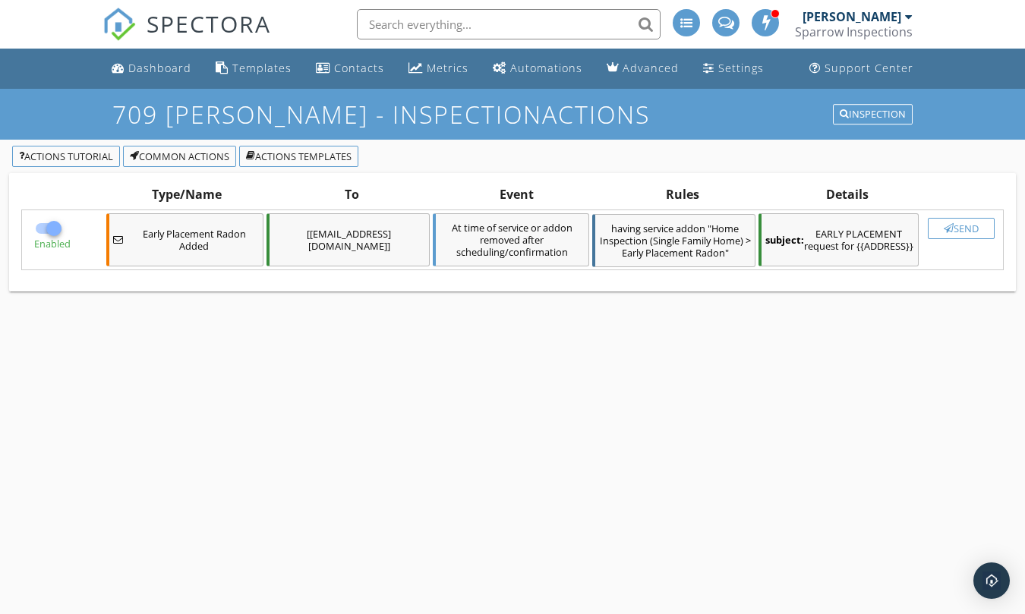
click at [200, 248] on span "Early Placement Radon Added" at bounding box center [194, 240] width 130 height 24
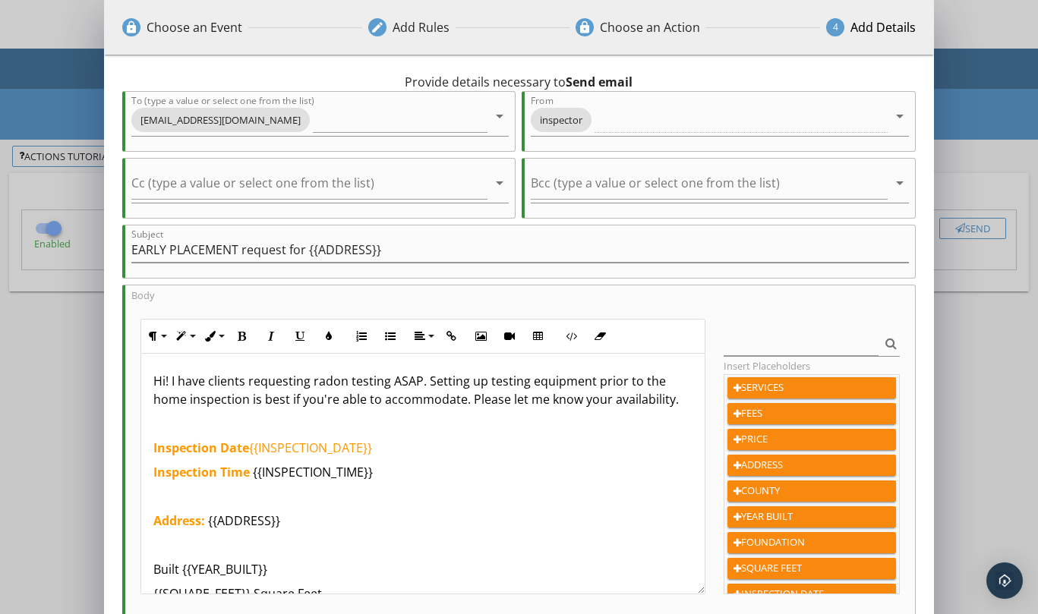
click at [41, 342] on div "lock Choose an Event edit Add Rules lock Choose an Action 4 Add Details 0 hours…" at bounding box center [519, 399] width 1038 height 799
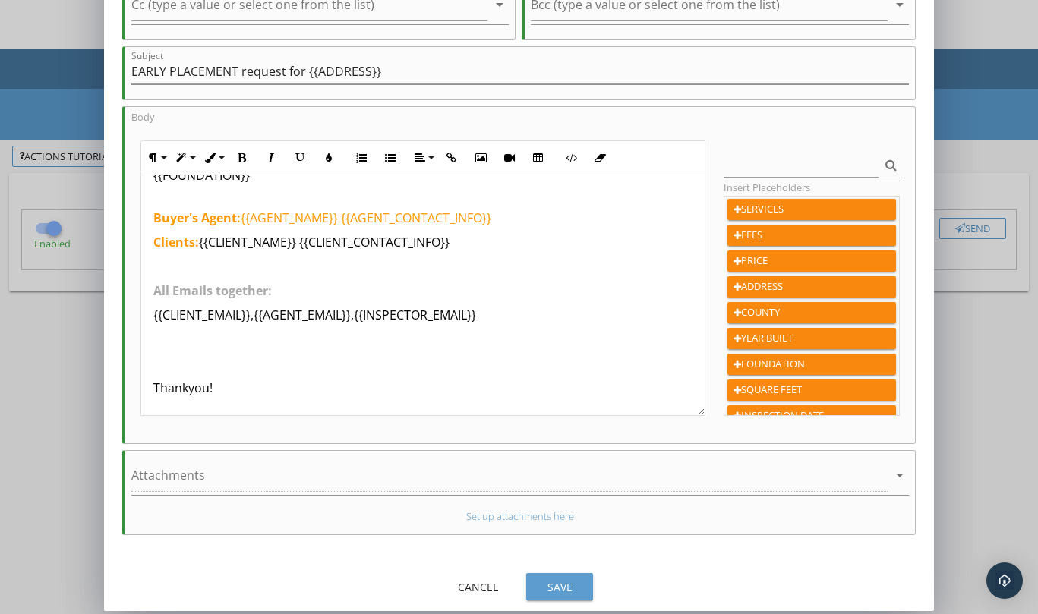
scroll to position [184, 0]
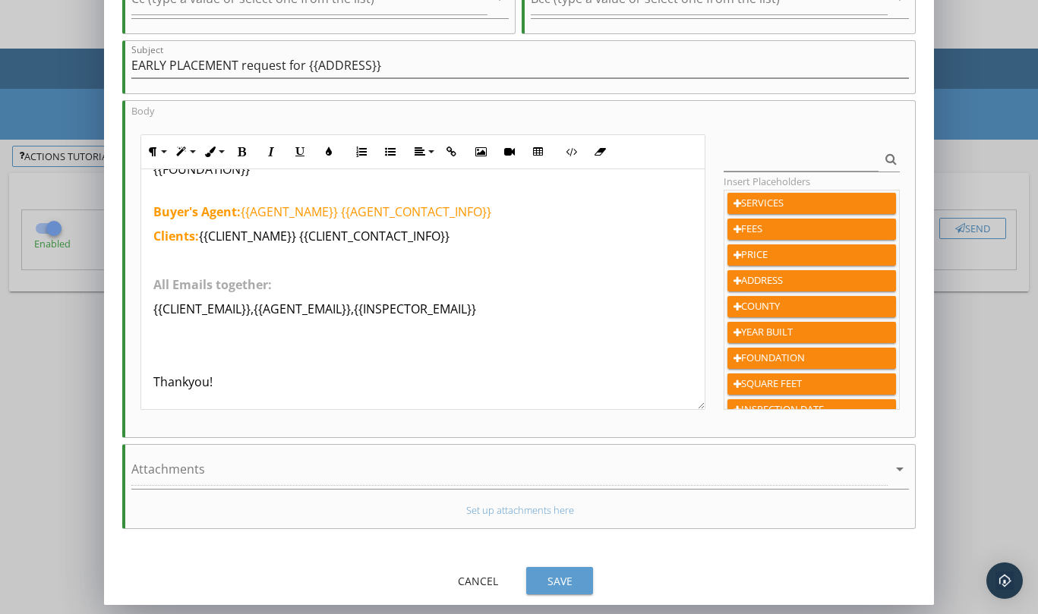
click at [566, 570] on button "Save" at bounding box center [559, 580] width 67 height 27
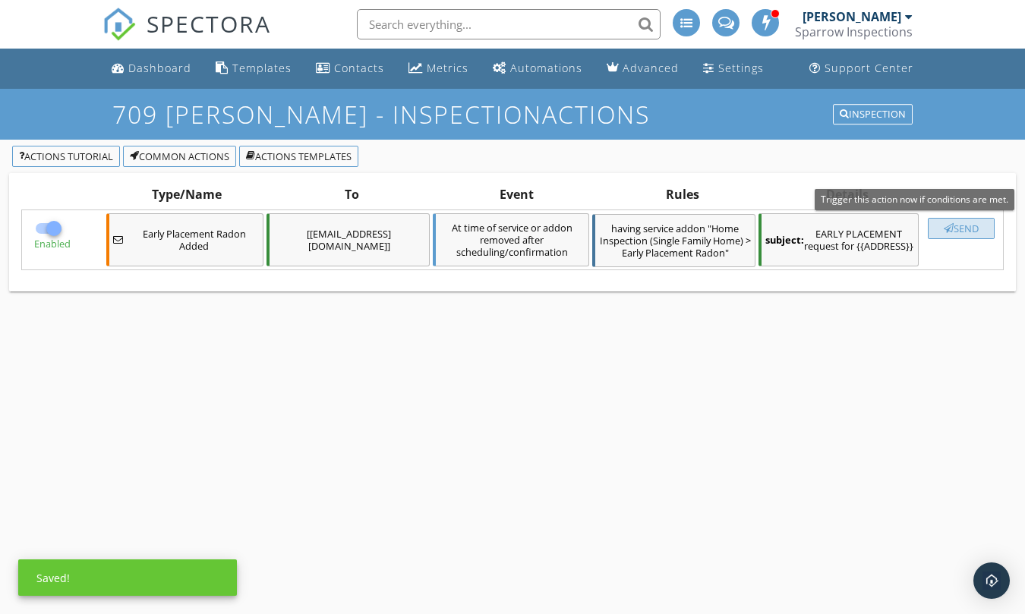
click at [949, 229] on div "button" at bounding box center [949, 228] width 10 height 10
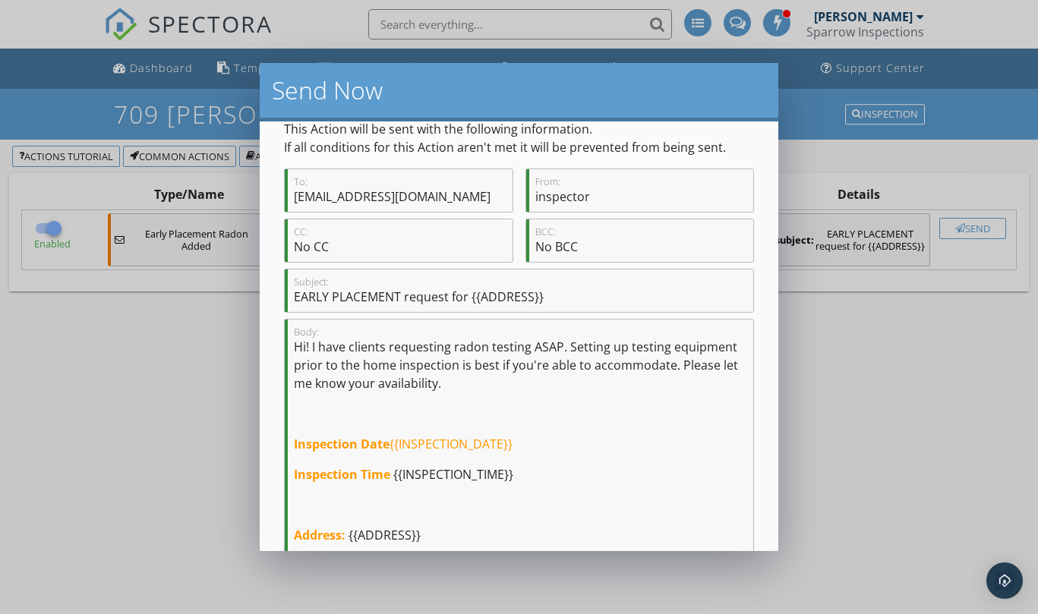
scroll to position [0, 0]
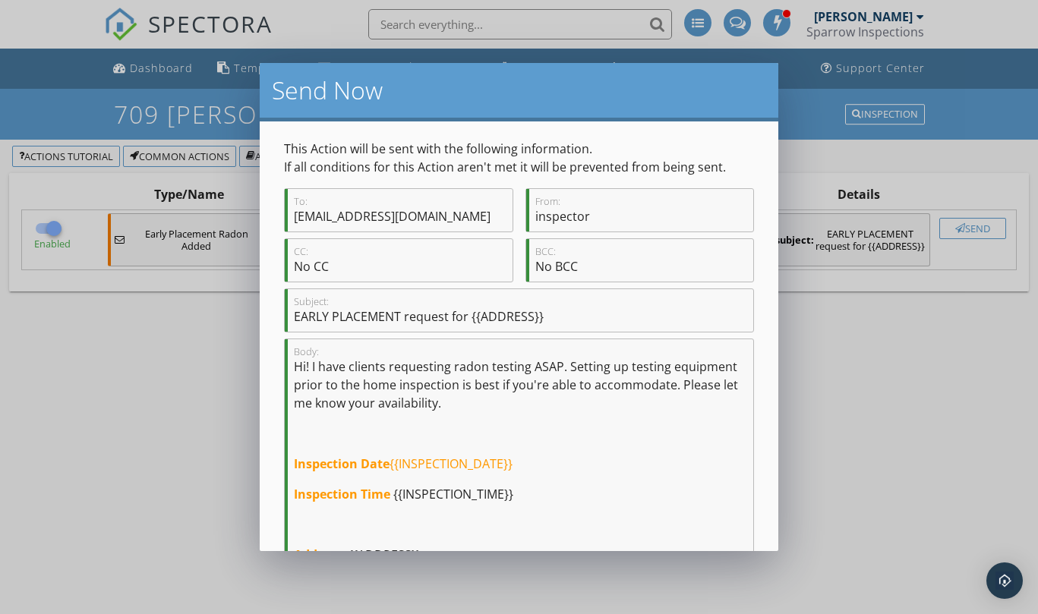
click at [391, 265] on div "CC: No CC" at bounding box center [399, 260] width 228 height 43
drag, startPoint x: 311, startPoint y: 266, endPoint x: 321, endPoint y: 270, distance: 11.3
click at [311, 266] on div "CC: No CC" at bounding box center [399, 260] width 228 height 43
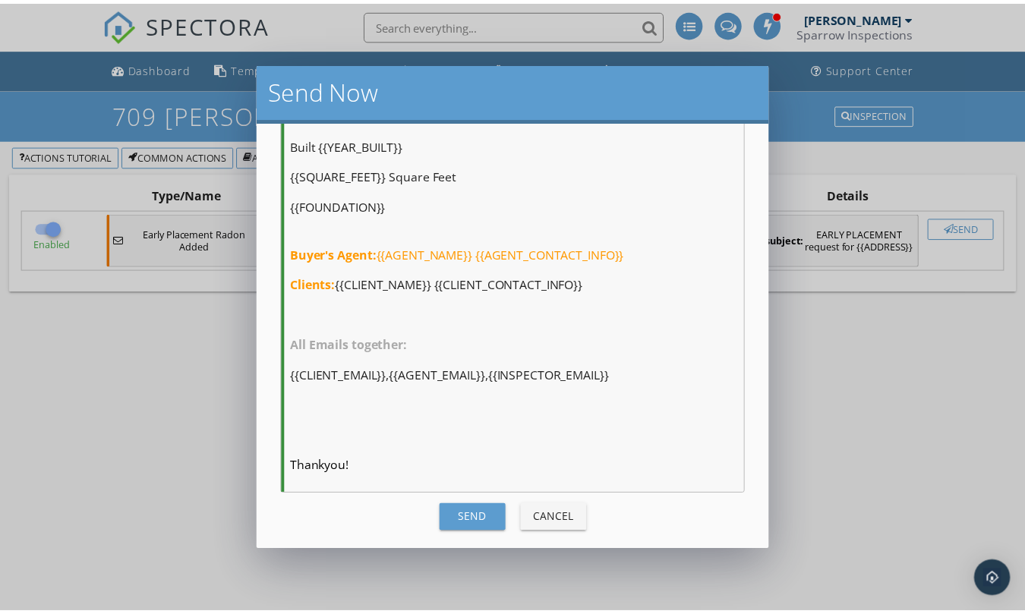
scroll to position [475, 0]
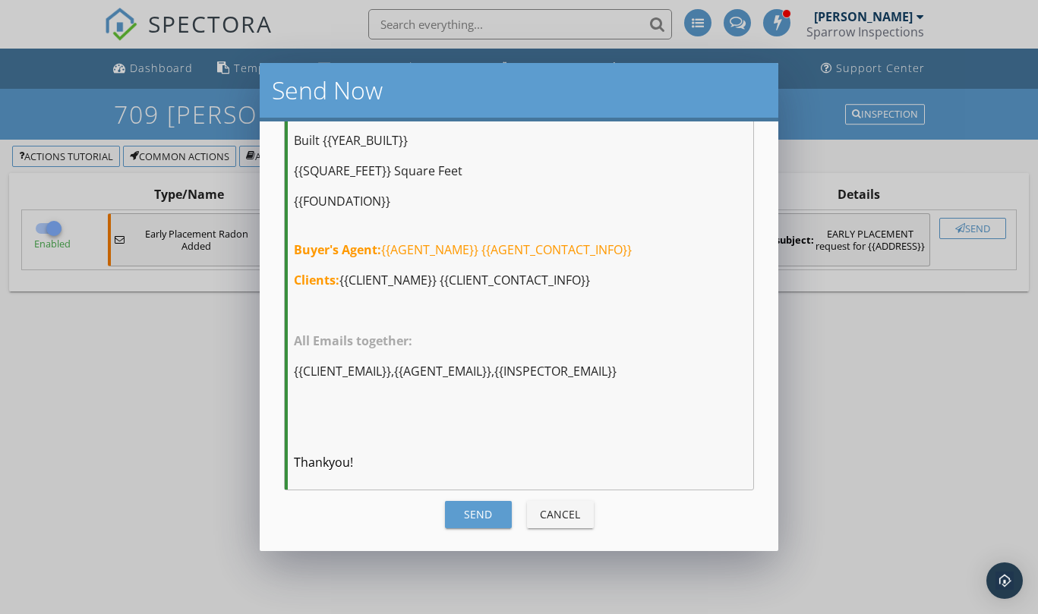
click at [471, 517] on div "Send" at bounding box center [478, 514] width 43 height 16
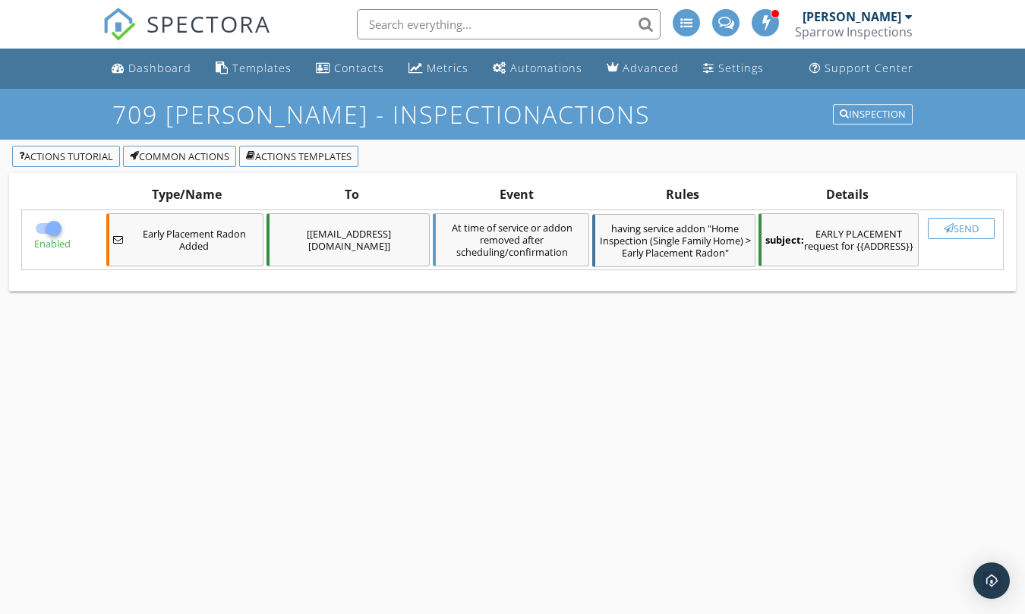
checkbox input "false"
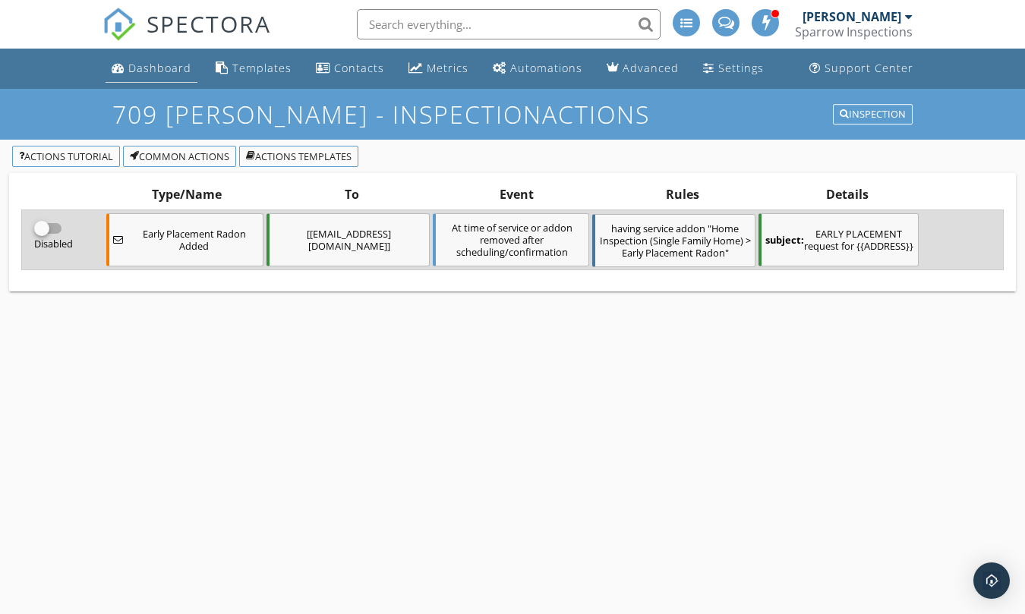
click at [166, 65] on div "Dashboard" at bounding box center [159, 68] width 63 height 14
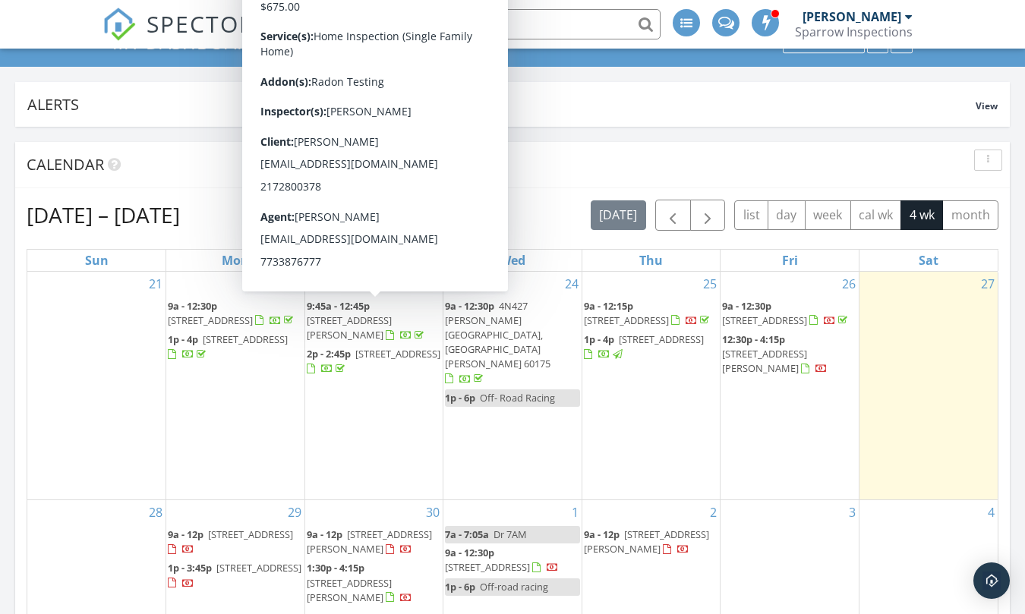
scroll to position [228, 0]
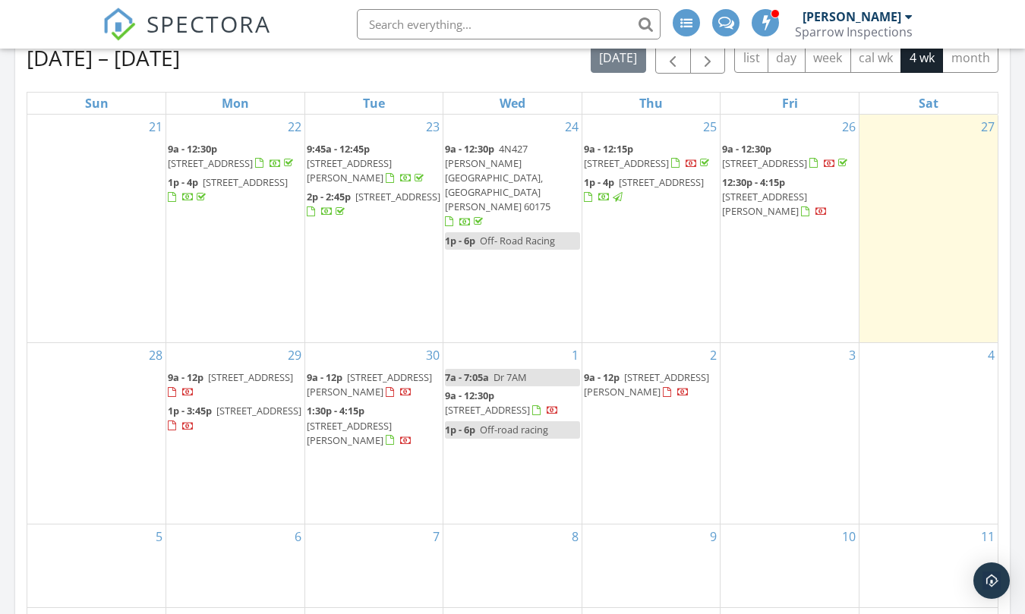
click at [621, 370] on span "709 Bohannon Cir, Oswego 60543" at bounding box center [646, 384] width 125 height 28
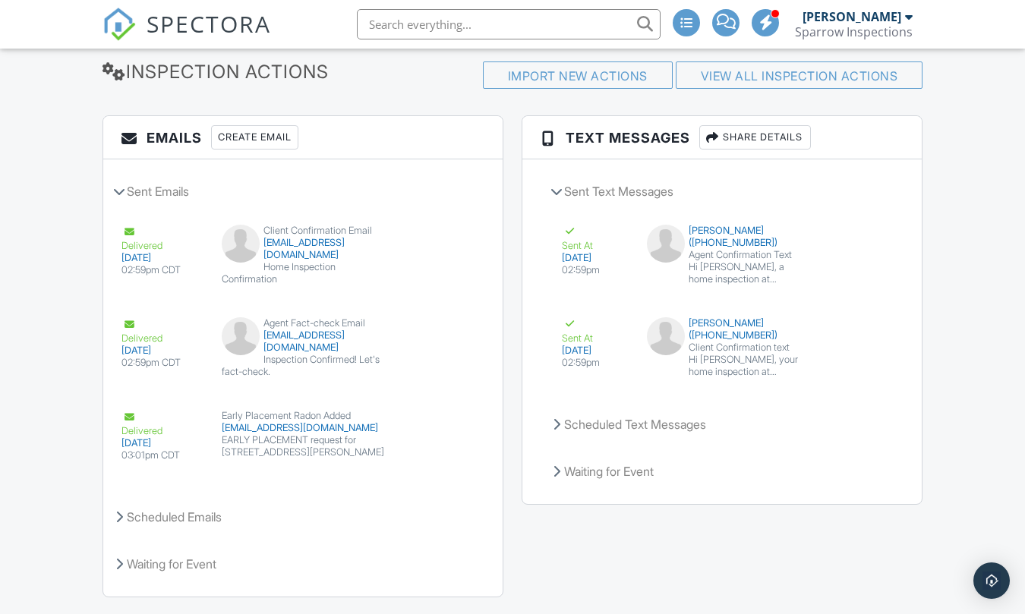
scroll to position [1905, 0]
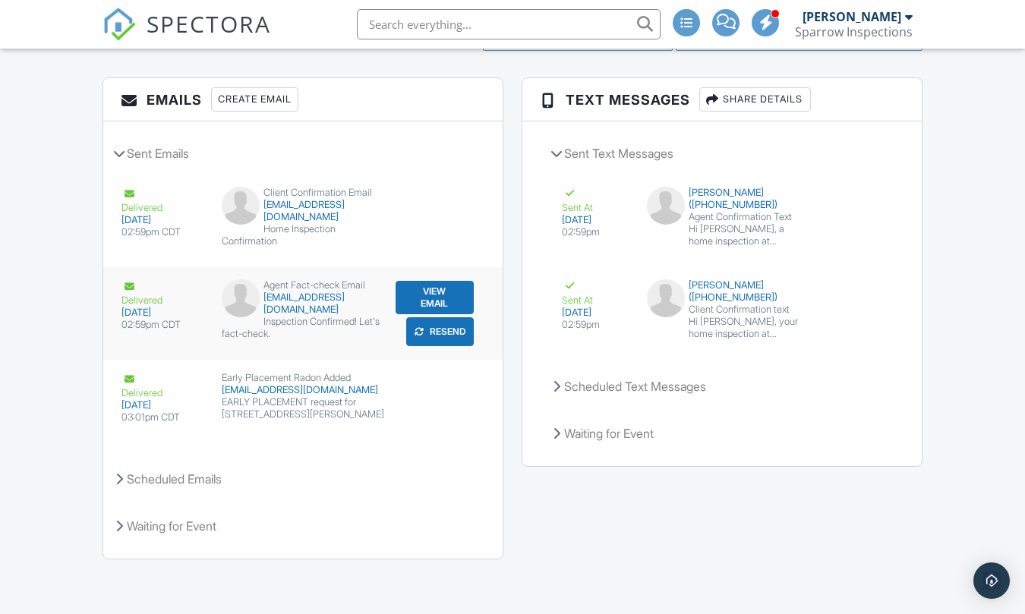
click at [442, 300] on button "View Email" at bounding box center [435, 297] width 79 height 33
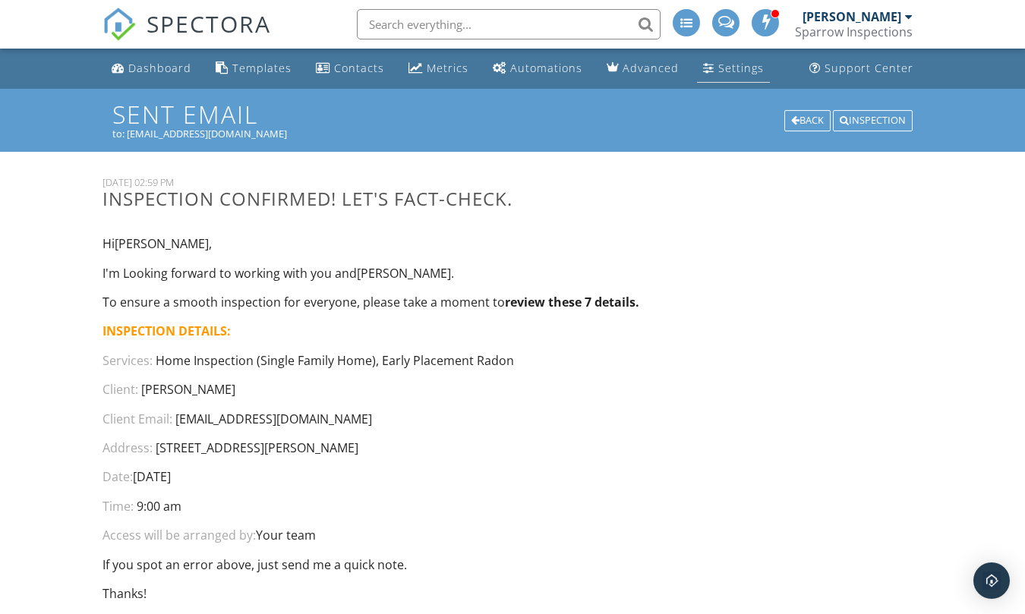
click at [718, 64] on div "Settings" at bounding box center [741, 68] width 46 height 14
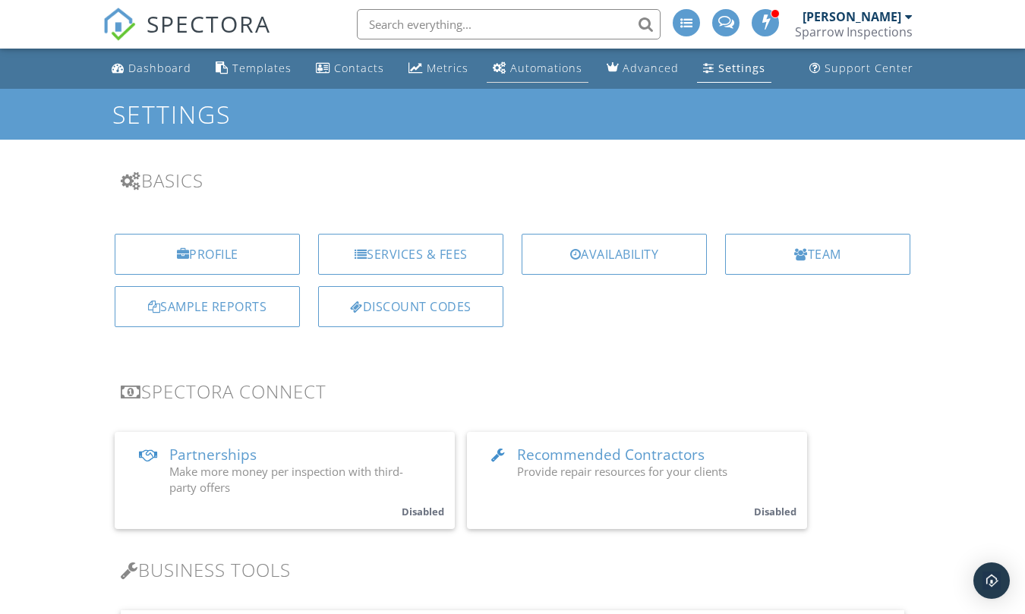
click at [564, 75] on link "Automations" at bounding box center [538, 69] width 102 height 28
